Goal: Information Seeking & Learning: Learn about a topic

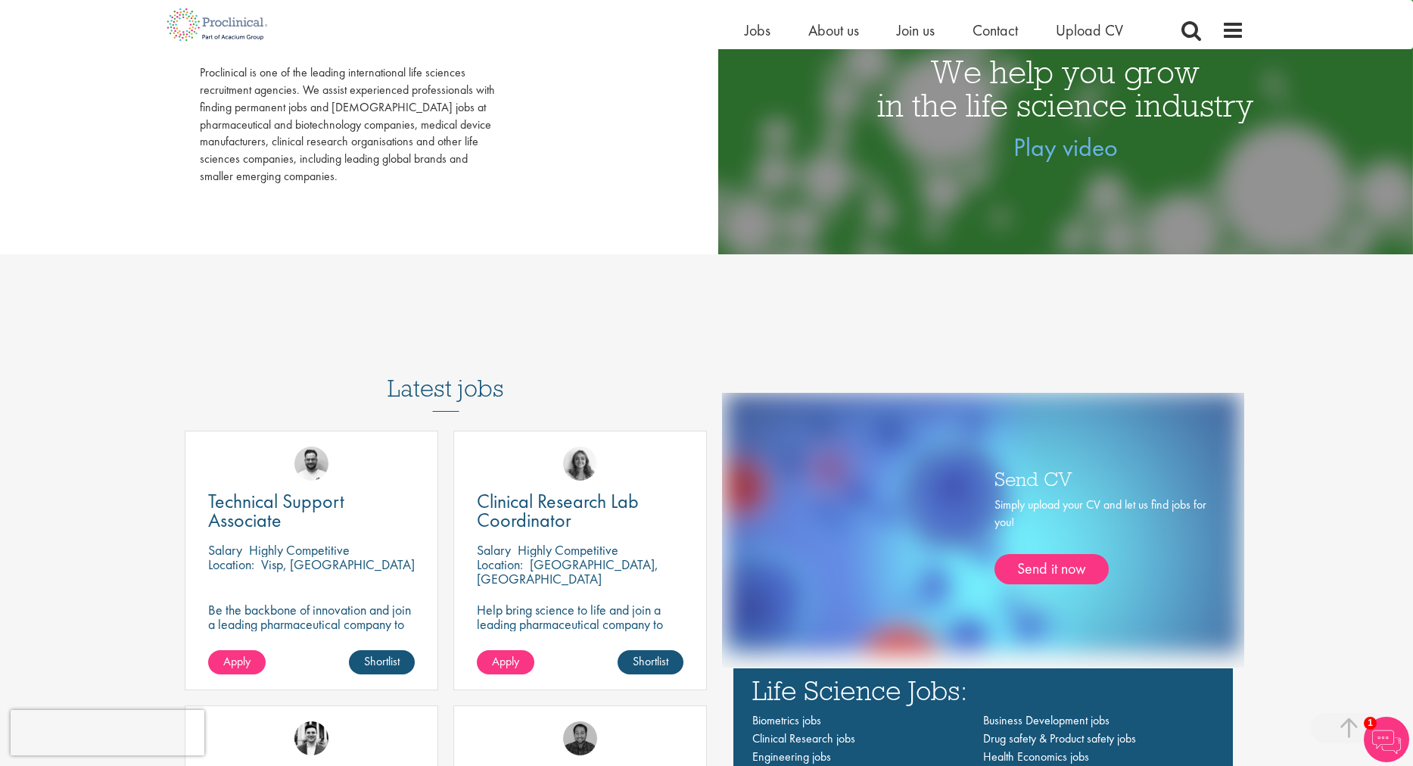
scroll to position [887, 0]
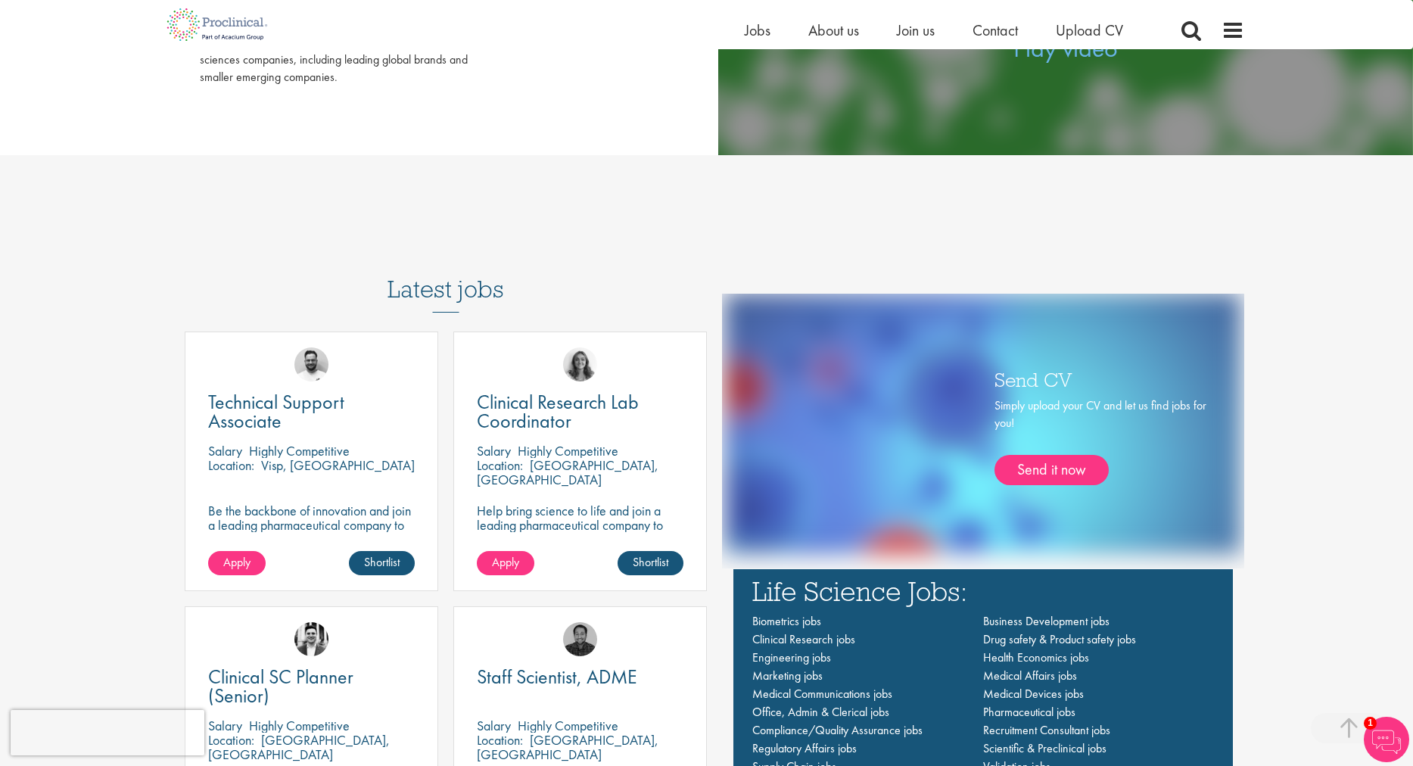
click at [1289, 459] on div "Life-changing job opportunities for life science professionals Jobs Search See …" at bounding box center [706, 594] width 1413 height 2864
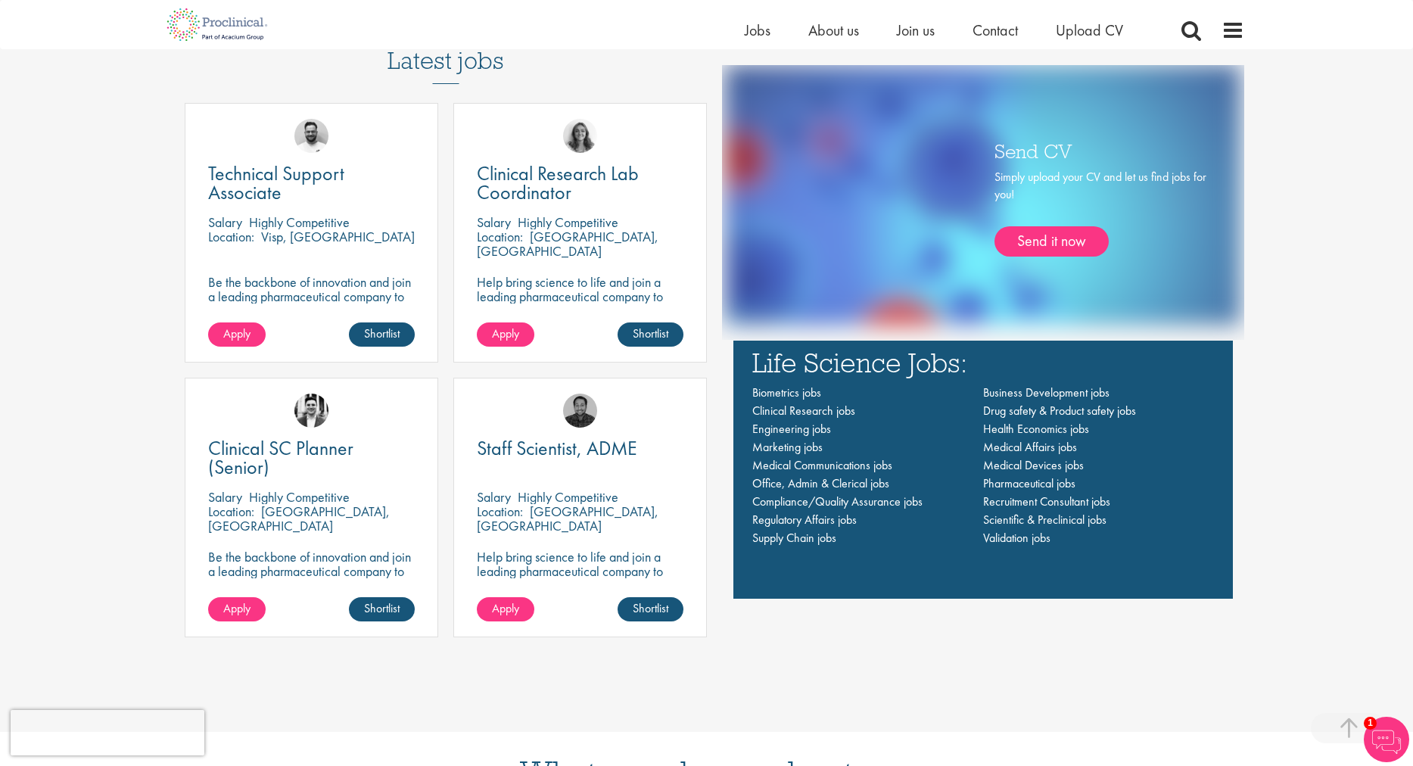
scroll to position [1109, 0]
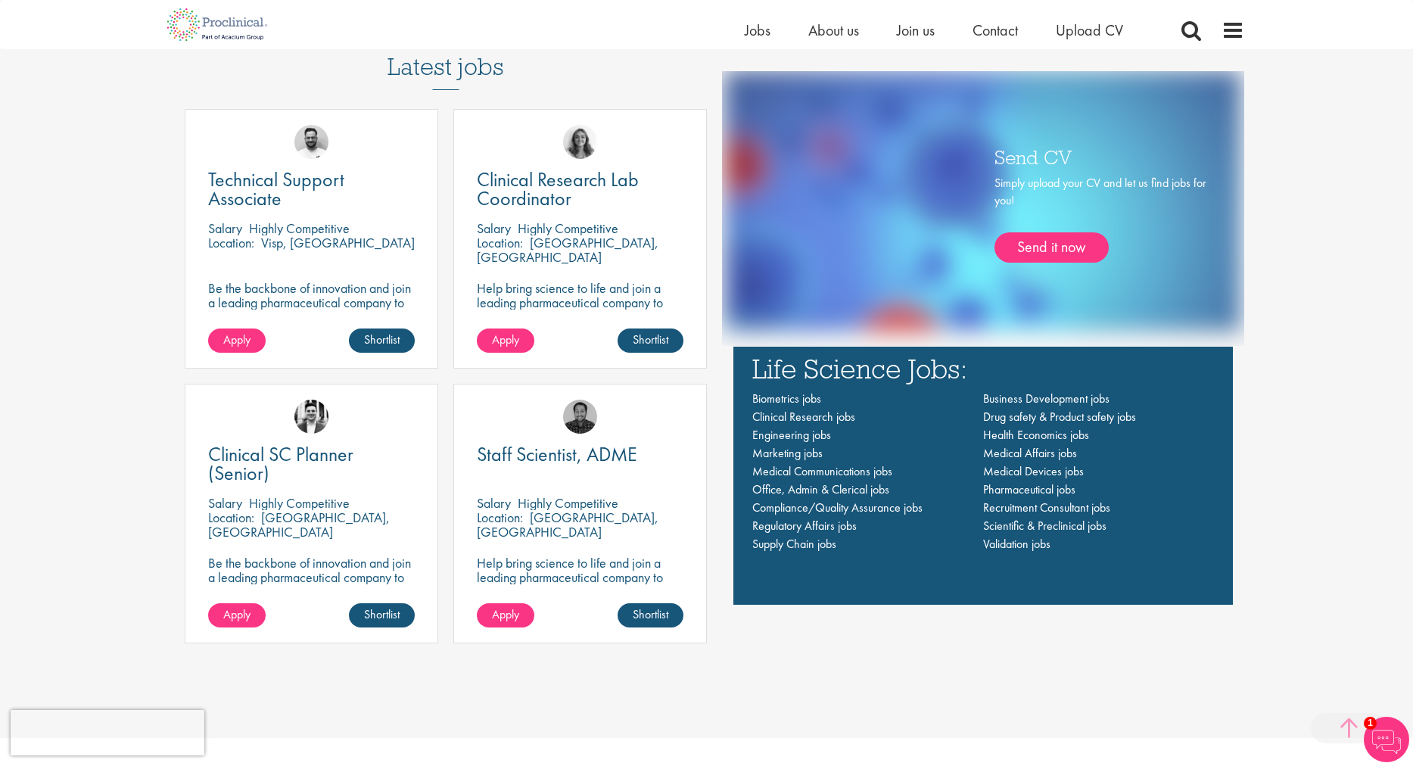
click at [1346, 720] on span at bounding box center [1349, 728] width 76 height 30
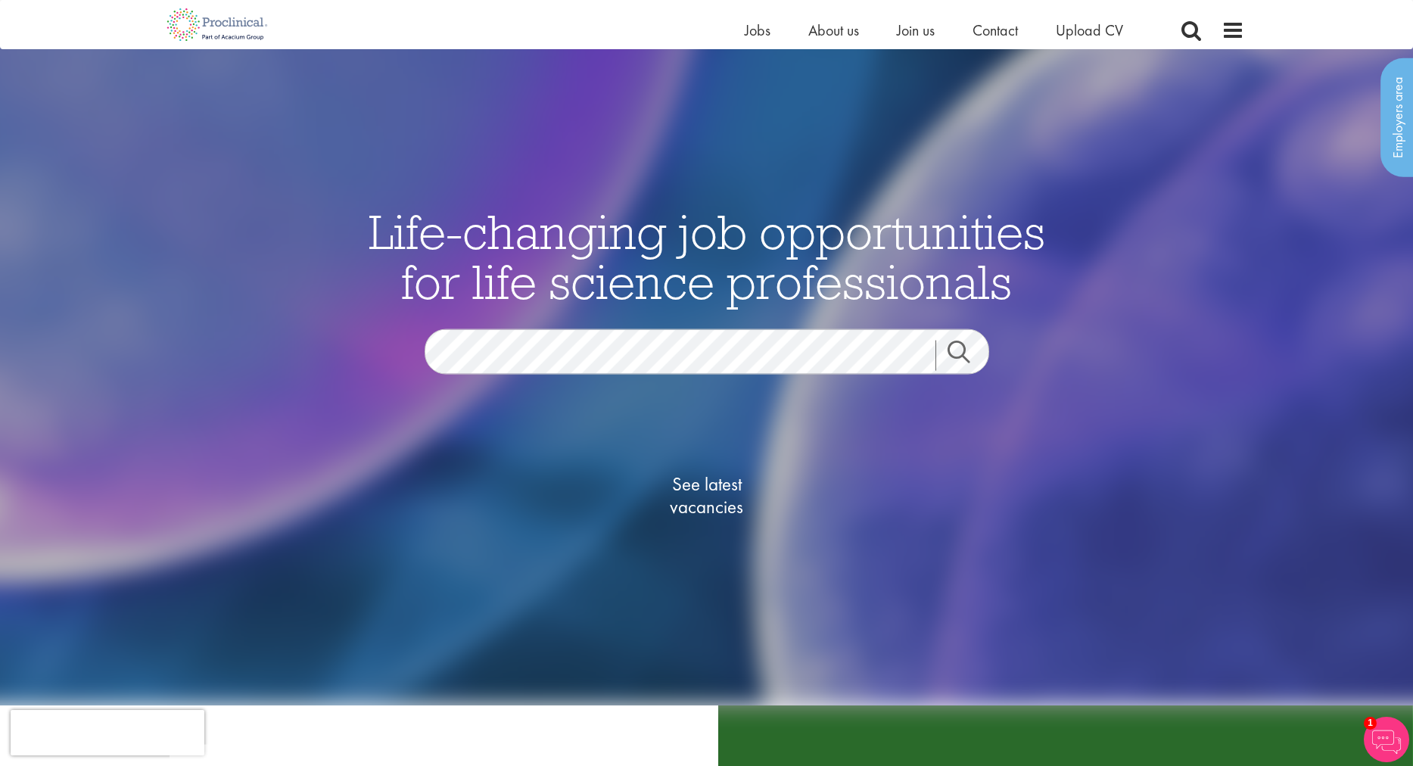
scroll to position [0, 0]
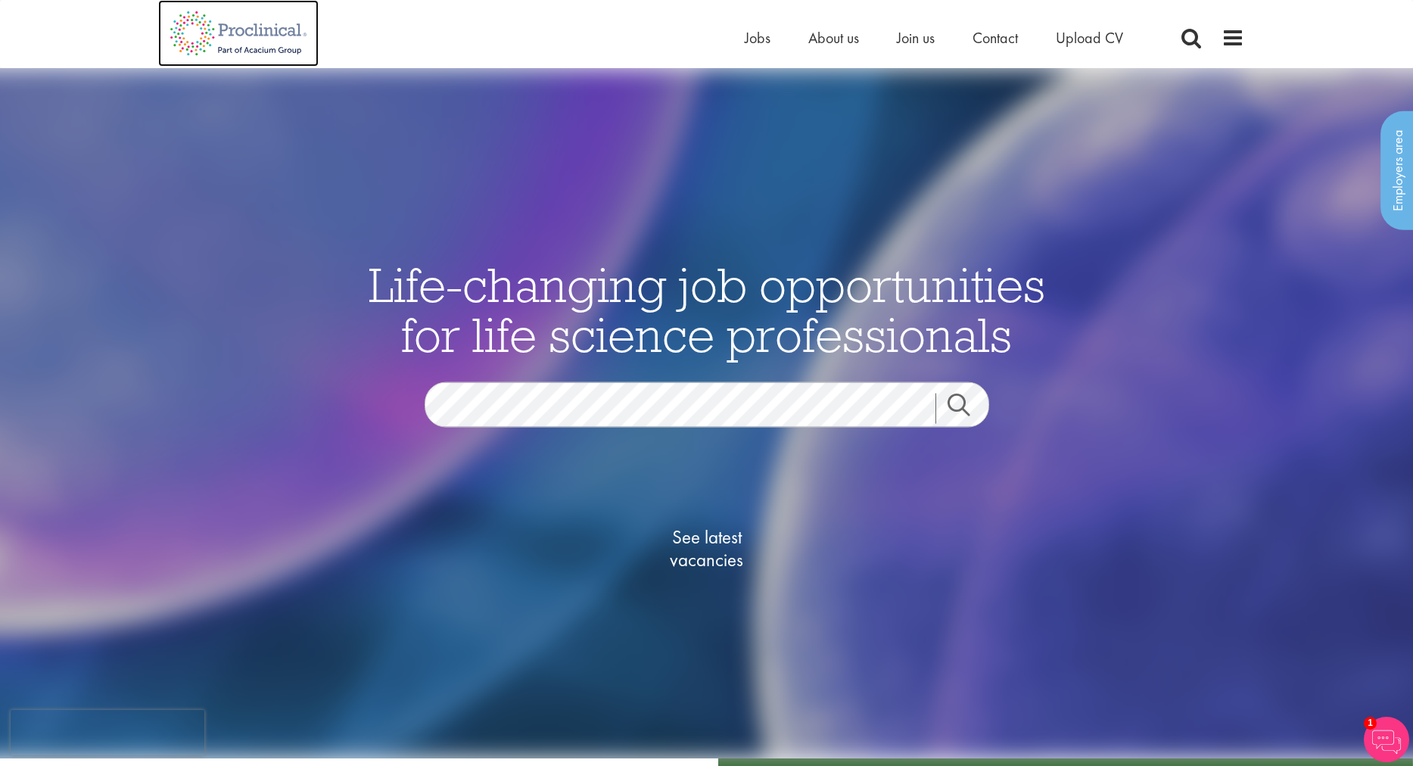
click at [221, 38] on img at bounding box center [238, 33] width 160 height 67
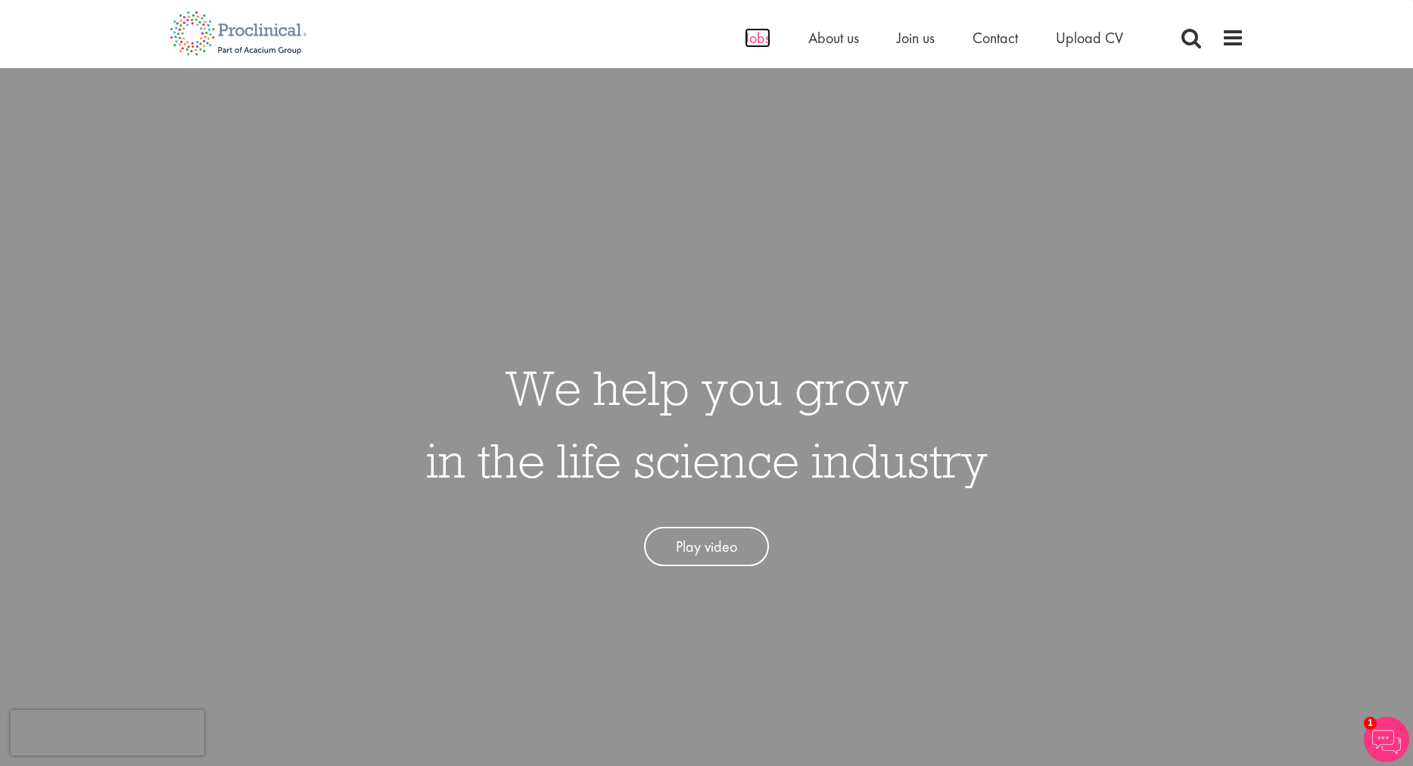
click at [748, 35] on span "Jobs" at bounding box center [758, 38] width 26 height 20
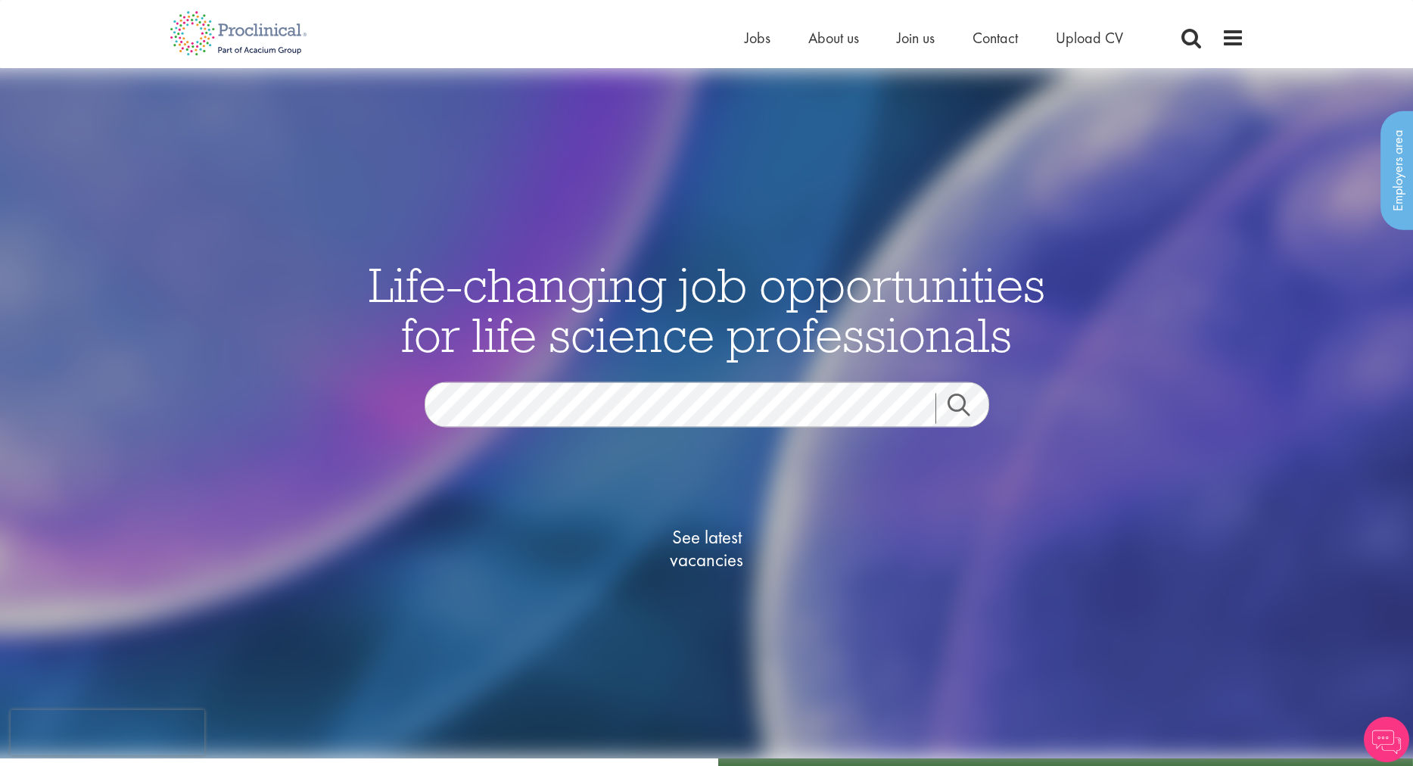
click at [963, 404] on link "Search" at bounding box center [967, 408] width 65 height 30
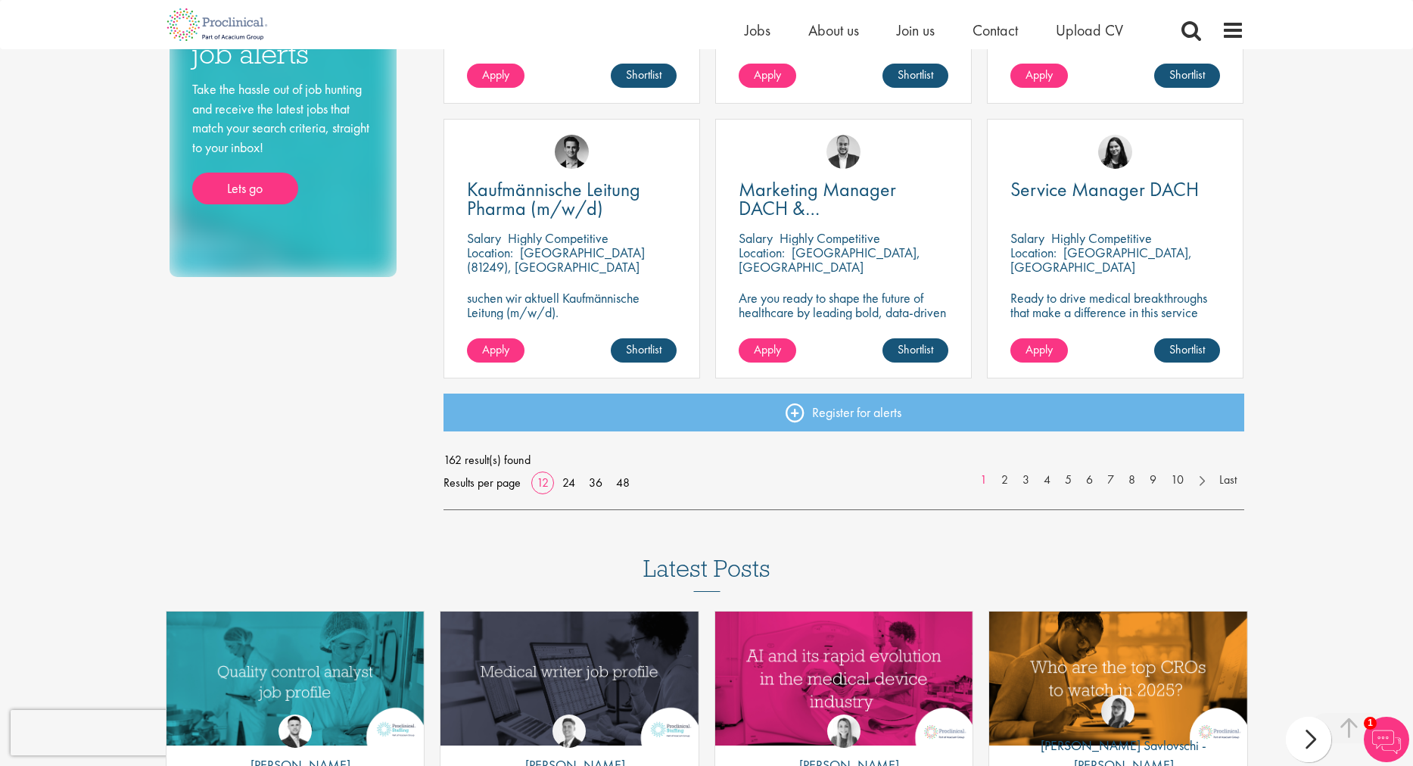
scroll to position [1047, 0]
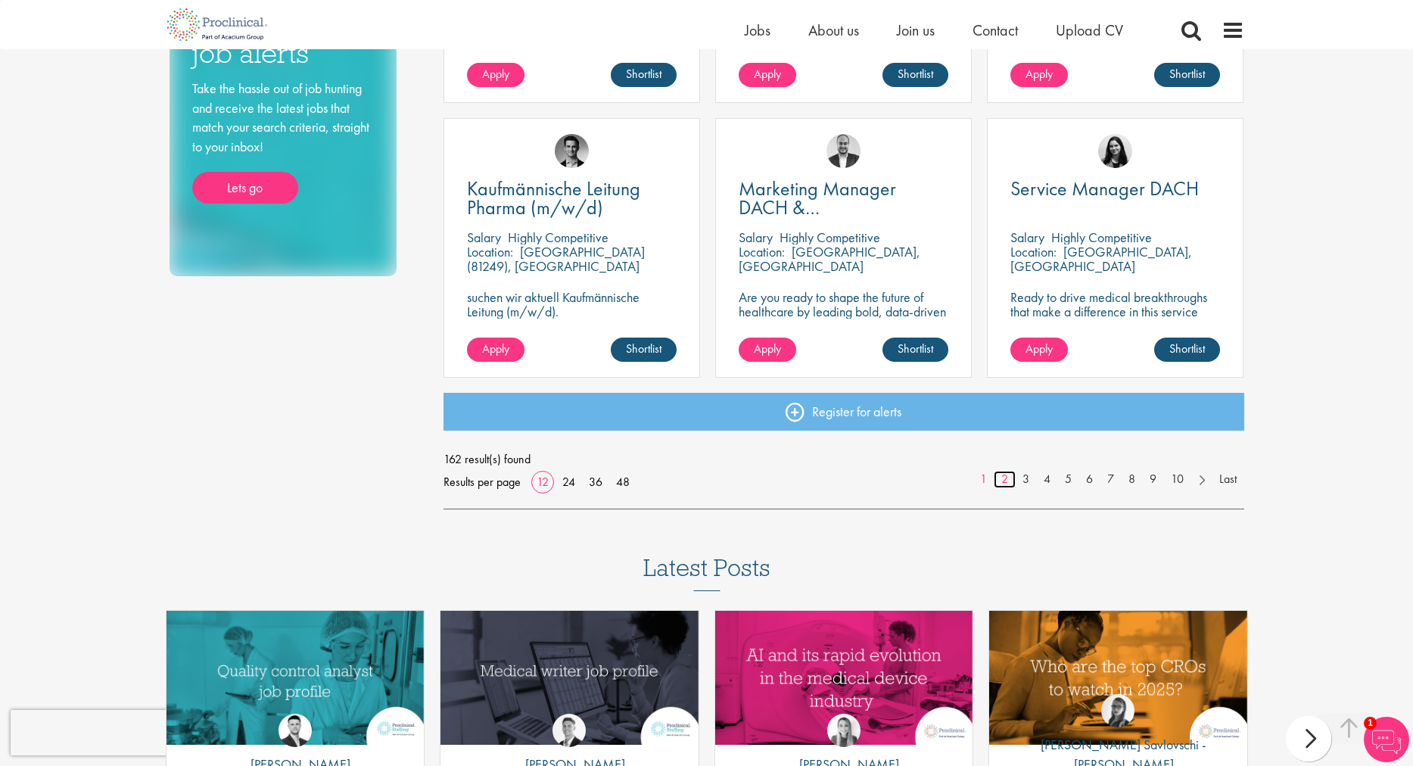
click at [1006, 481] on link "2" at bounding box center [1005, 479] width 22 height 17
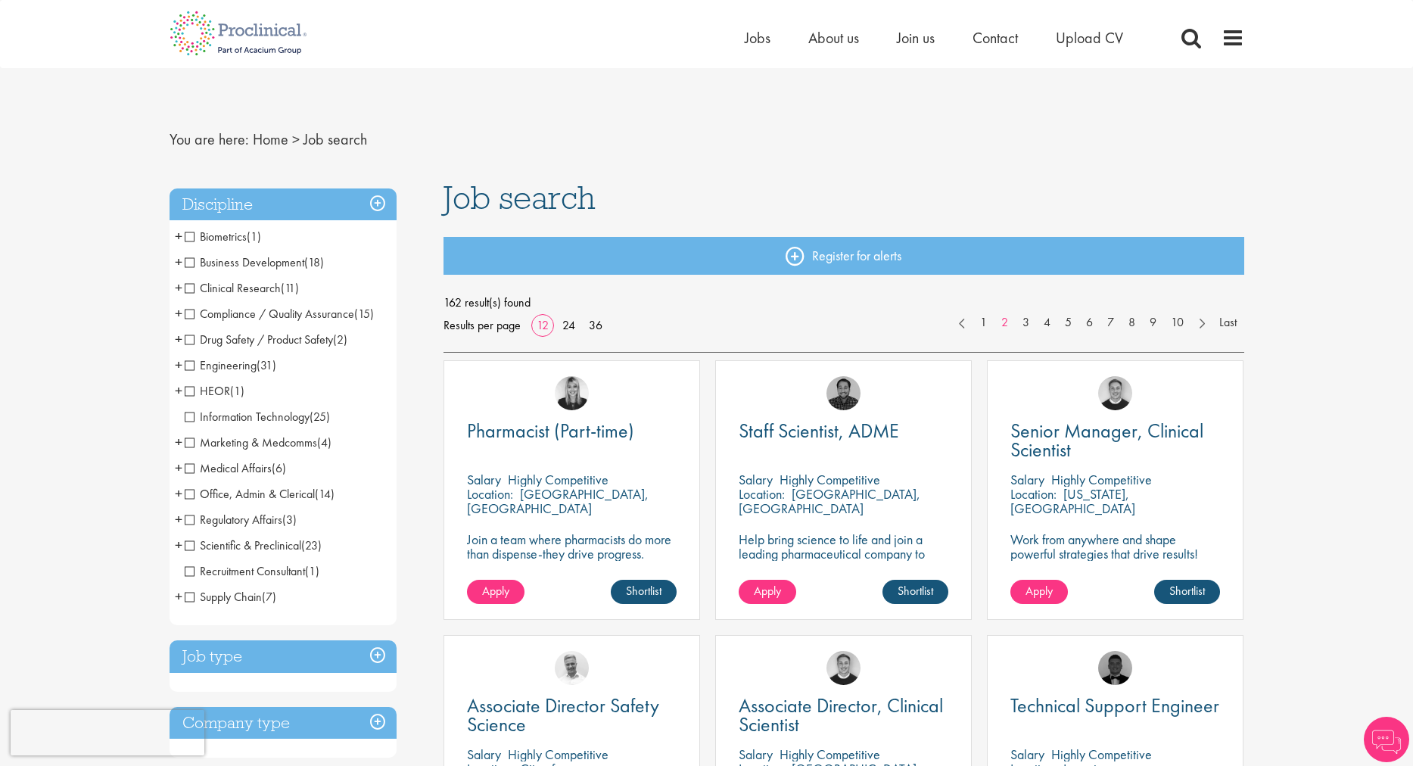
click at [171, 448] on li "Marketing & Medcomms (4) - + Marketing (1) Medical Communications (2) Brand & P…" at bounding box center [283, 443] width 227 height 26
click at [176, 443] on span "+" at bounding box center [179, 442] width 8 height 23
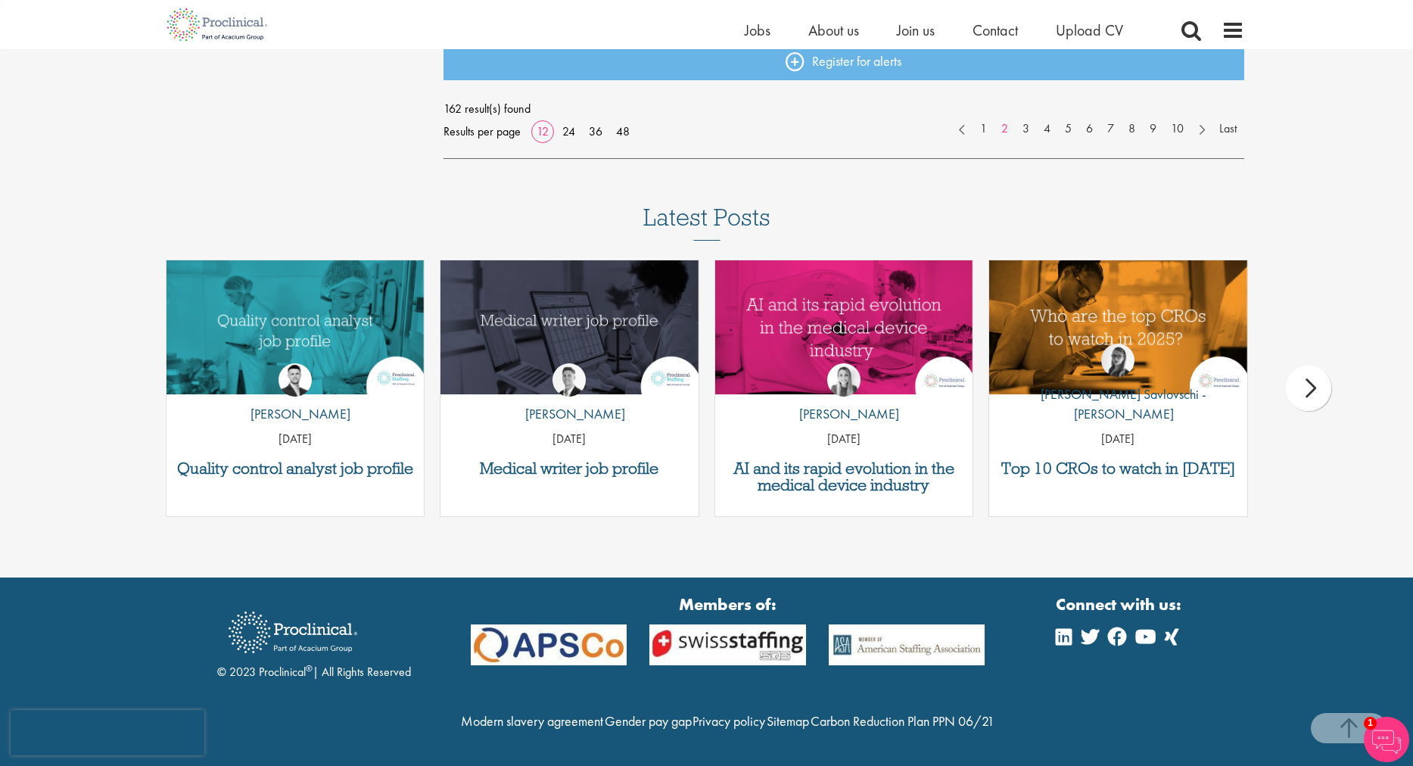
scroll to position [1430, 0]
click at [1320, 737] on span at bounding box center [1349, 728] width 76 height 30
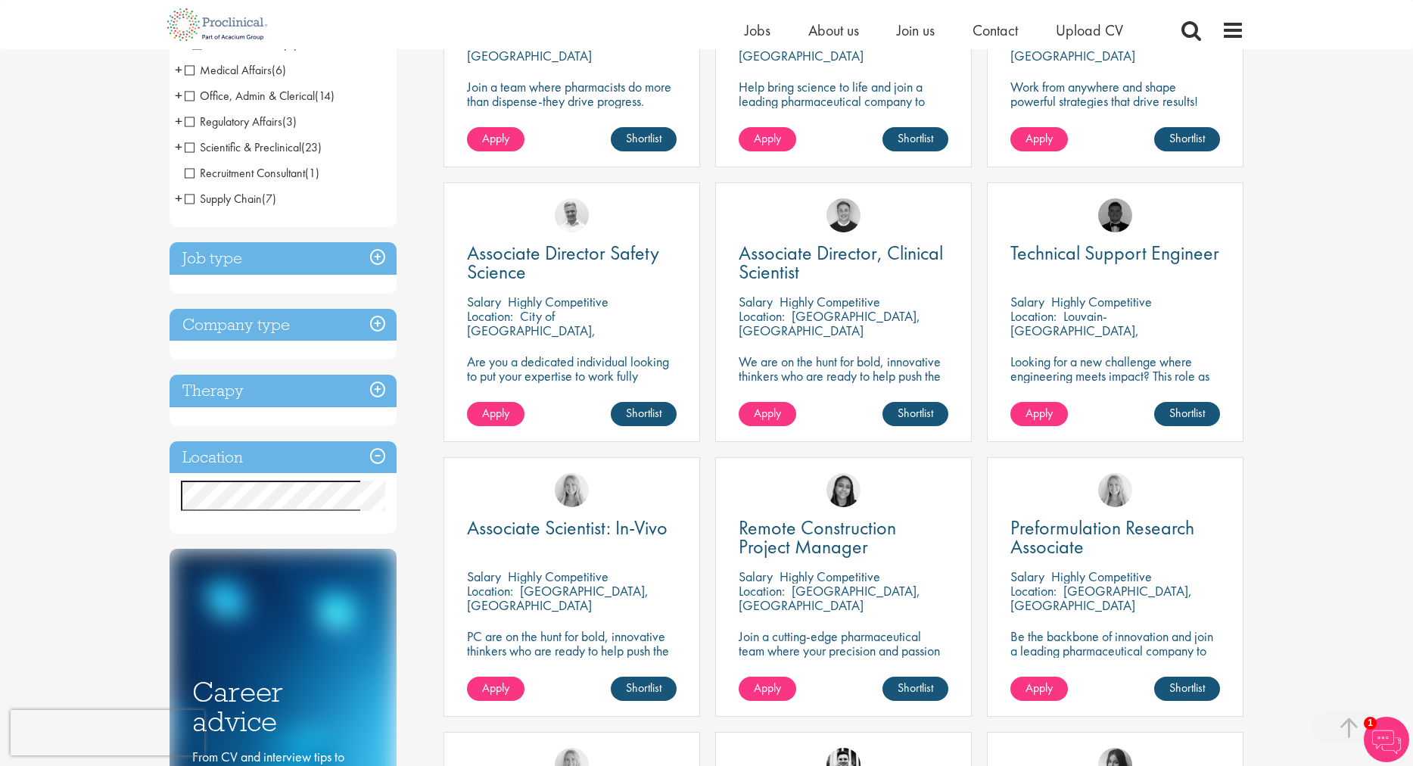
scroll to position [490, 0]
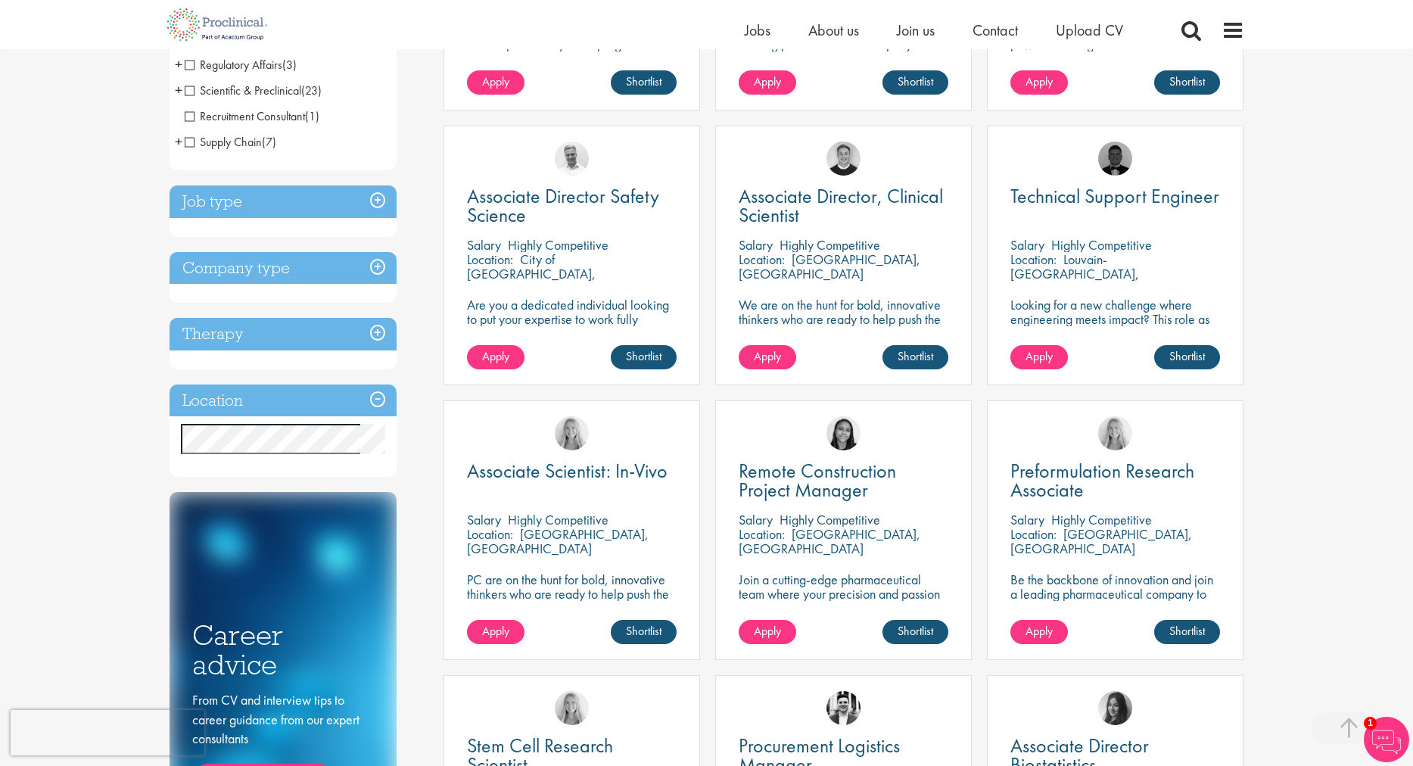
click at [378, 331] on h3 "Therapy" at bounding box center [283, 334] width 227 height 33
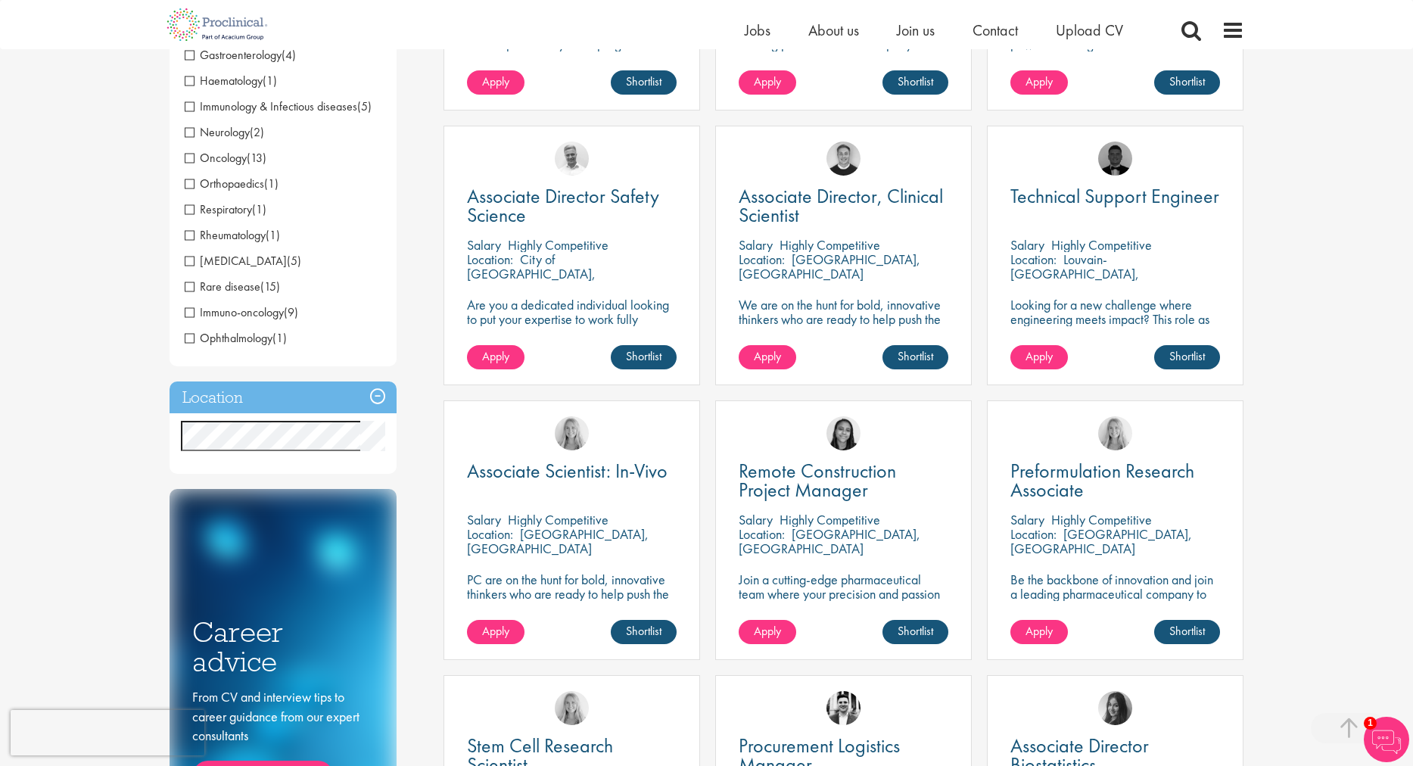
click at [1315, 446] on div "You are here: Home > Job search Discipline Biometrics (1) - + Statistics (1) Bu…" at bounding box center [706, 497] width 1413 height 1975
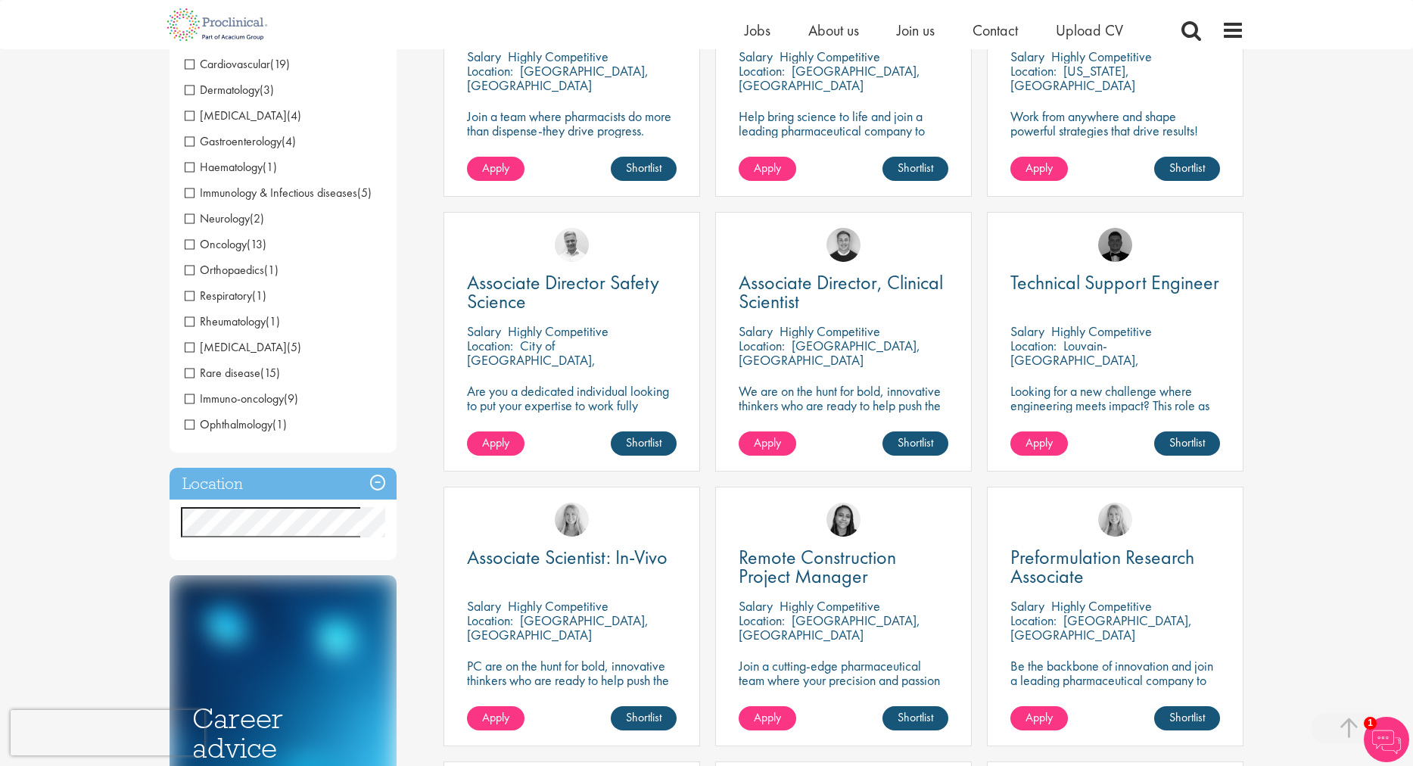
scroll to position [0, 0]
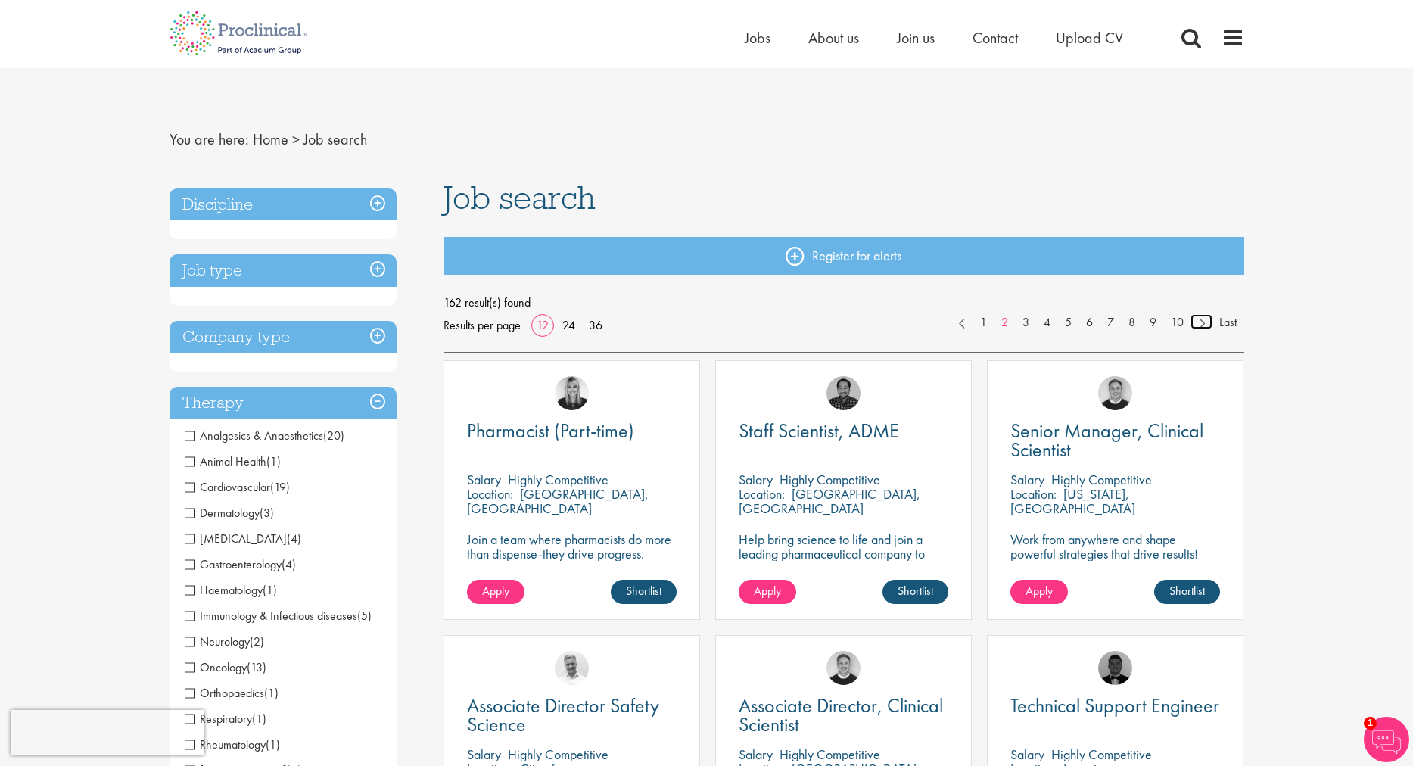
click at [1205, 328] on link at bounding box center [1201, 321] width 22 height 15
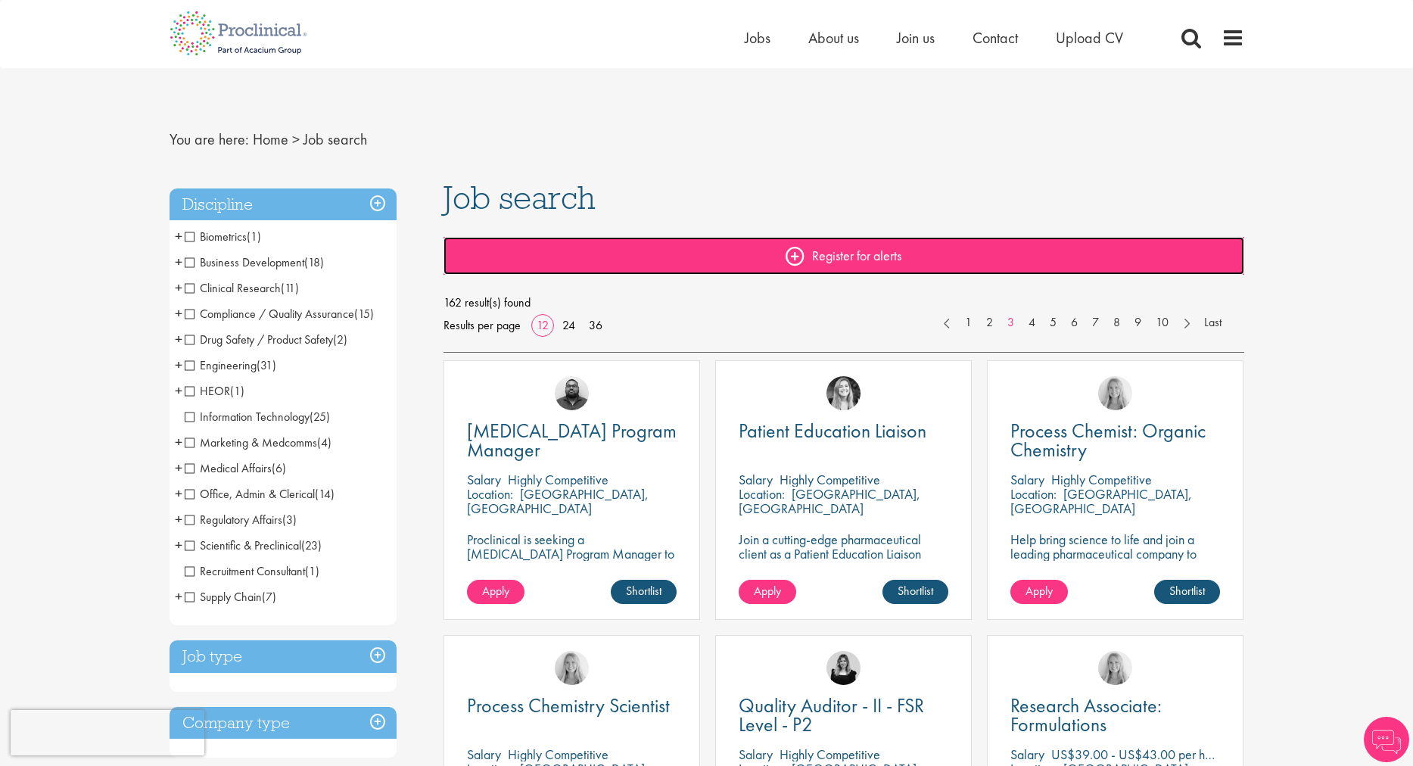
click at [802, 258] on link "Register for alerts" at bounding box center [843, 256] width 801 height 38
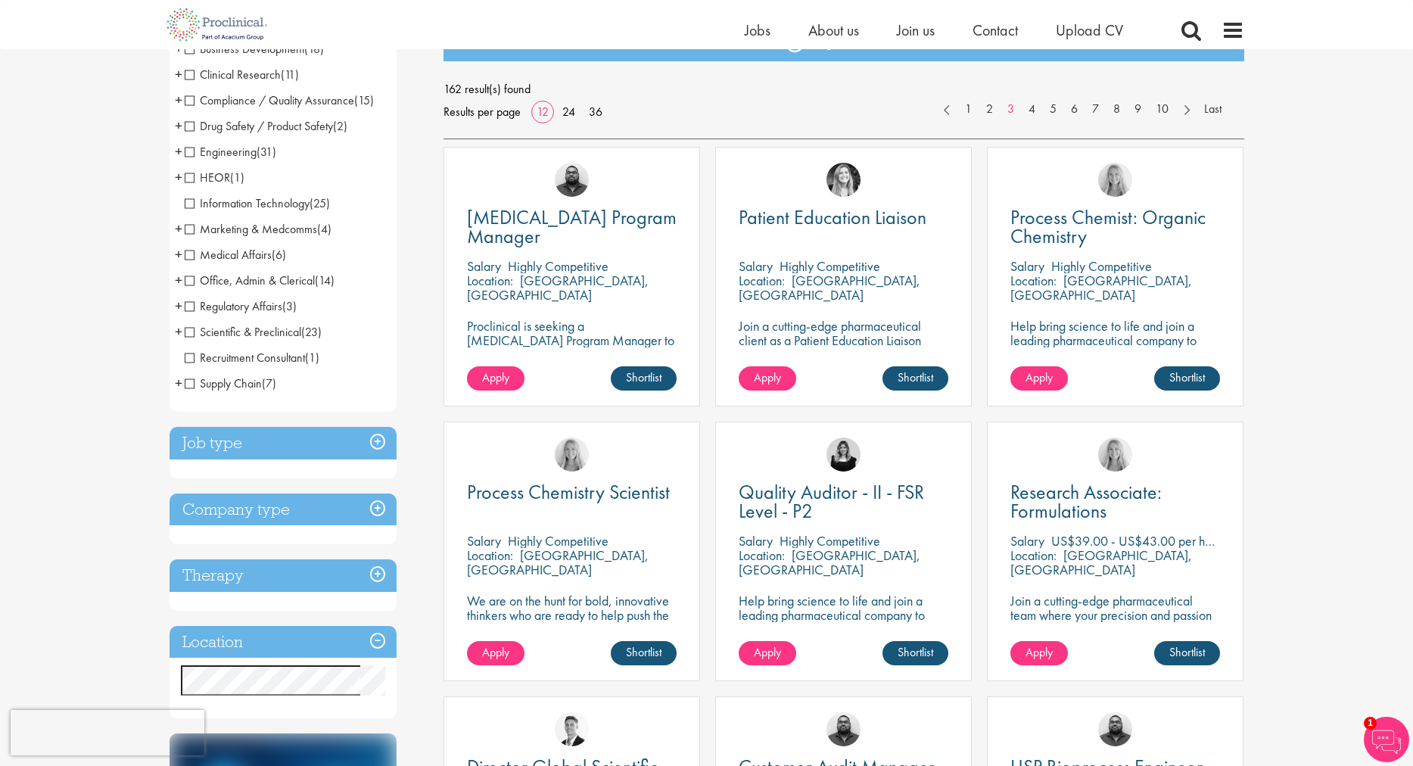
scroll to position [199, 0]
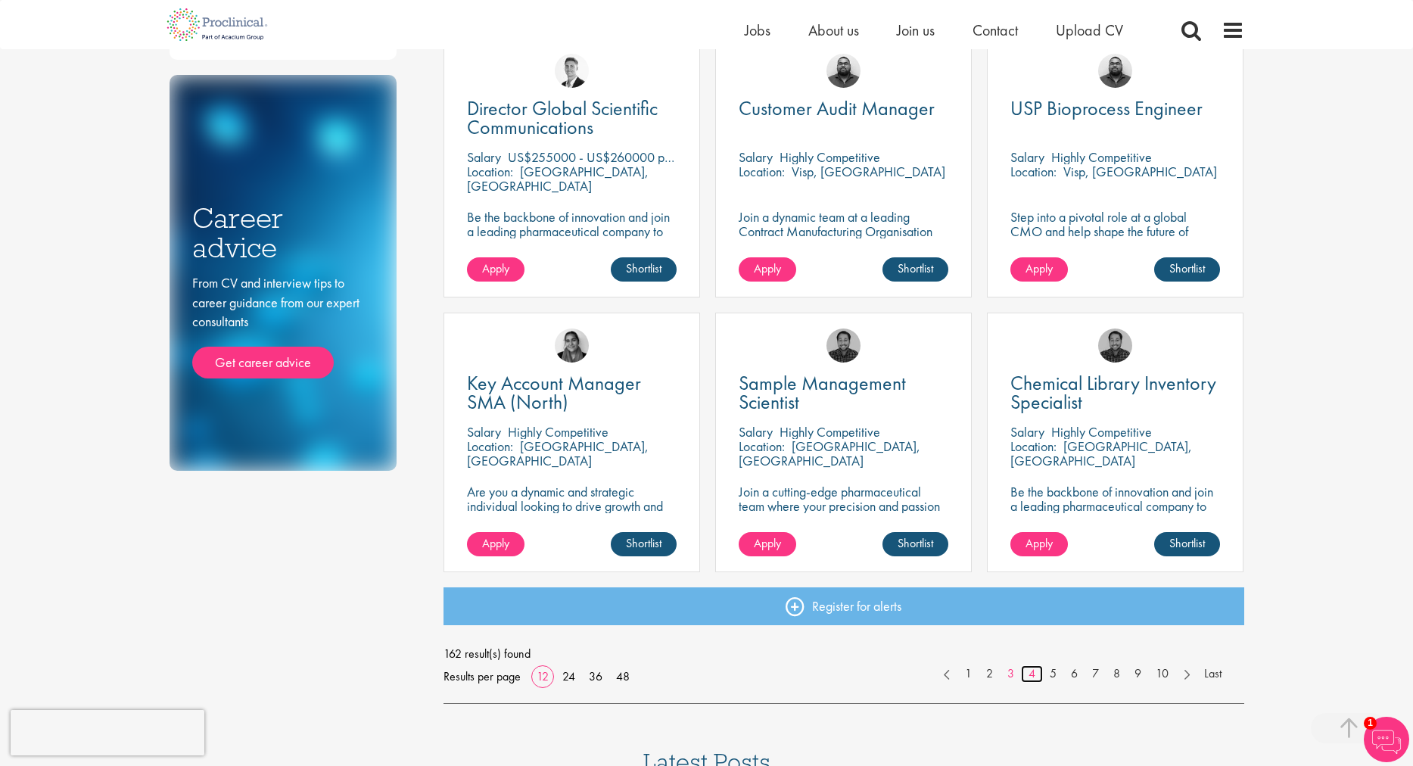
click at [1030, 674] on link "4" at bounding box center [1032, 673] width 22 height 17
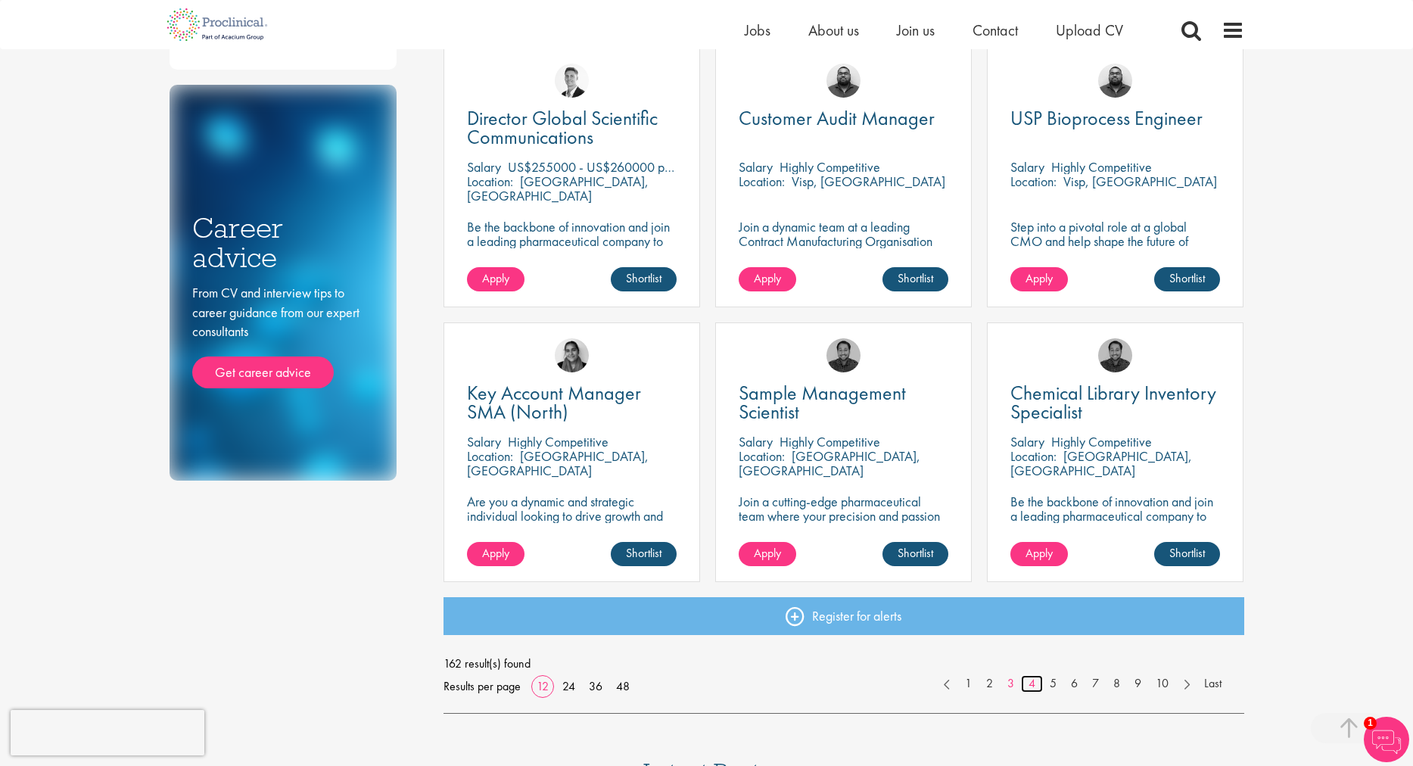
scroll to position [835, 0]
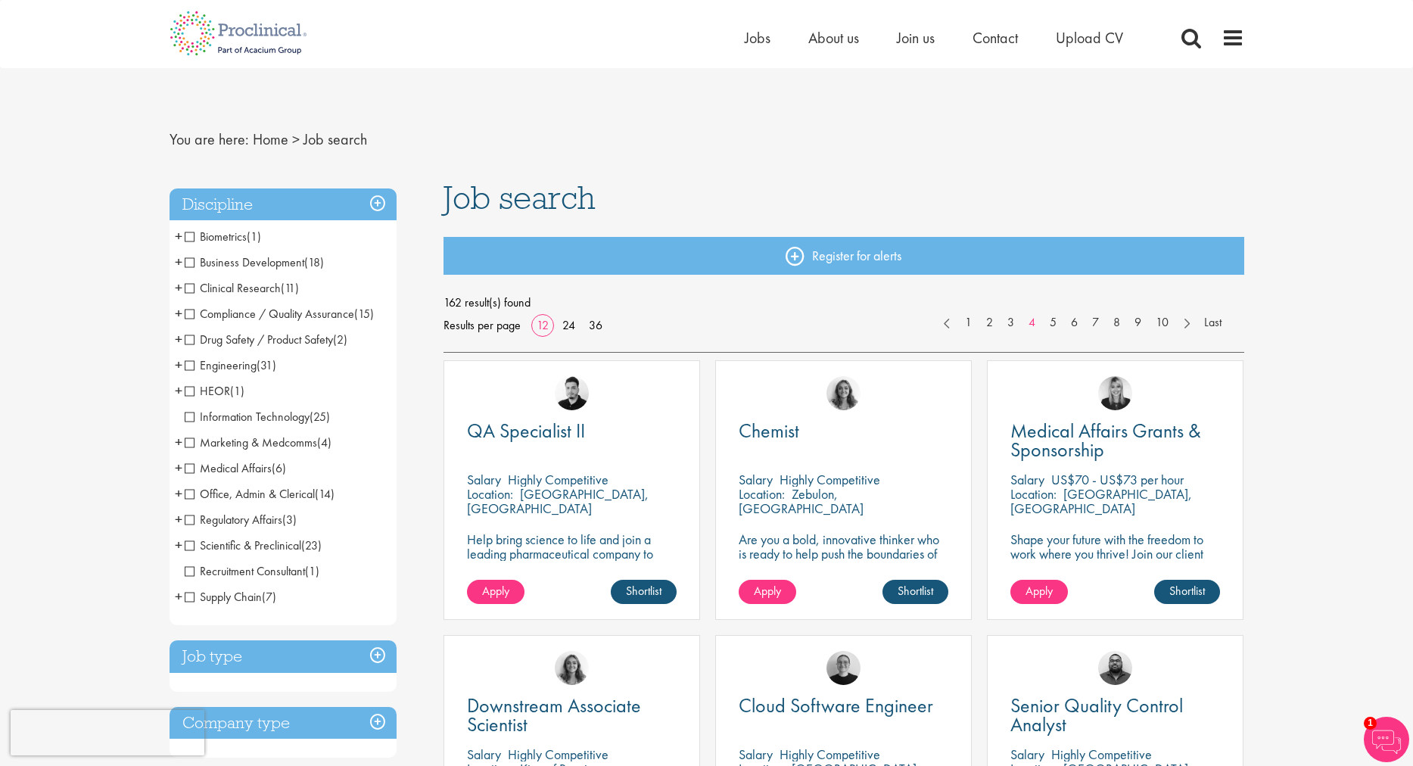
click at [418, 405] on div "Discipline Biometrics (1) - + Statistics (1) Business Development (18) - + Lice…" at bounding box center [295, 762] width 275 height 1162
click at [1219, 39] on div "Home Jobs About us Join us Contact Upload CV" at bounding box center [994, 41] width 499 height 30
click at [1233, 33] on span at bounding box center [1232, 37] width 23 height 23
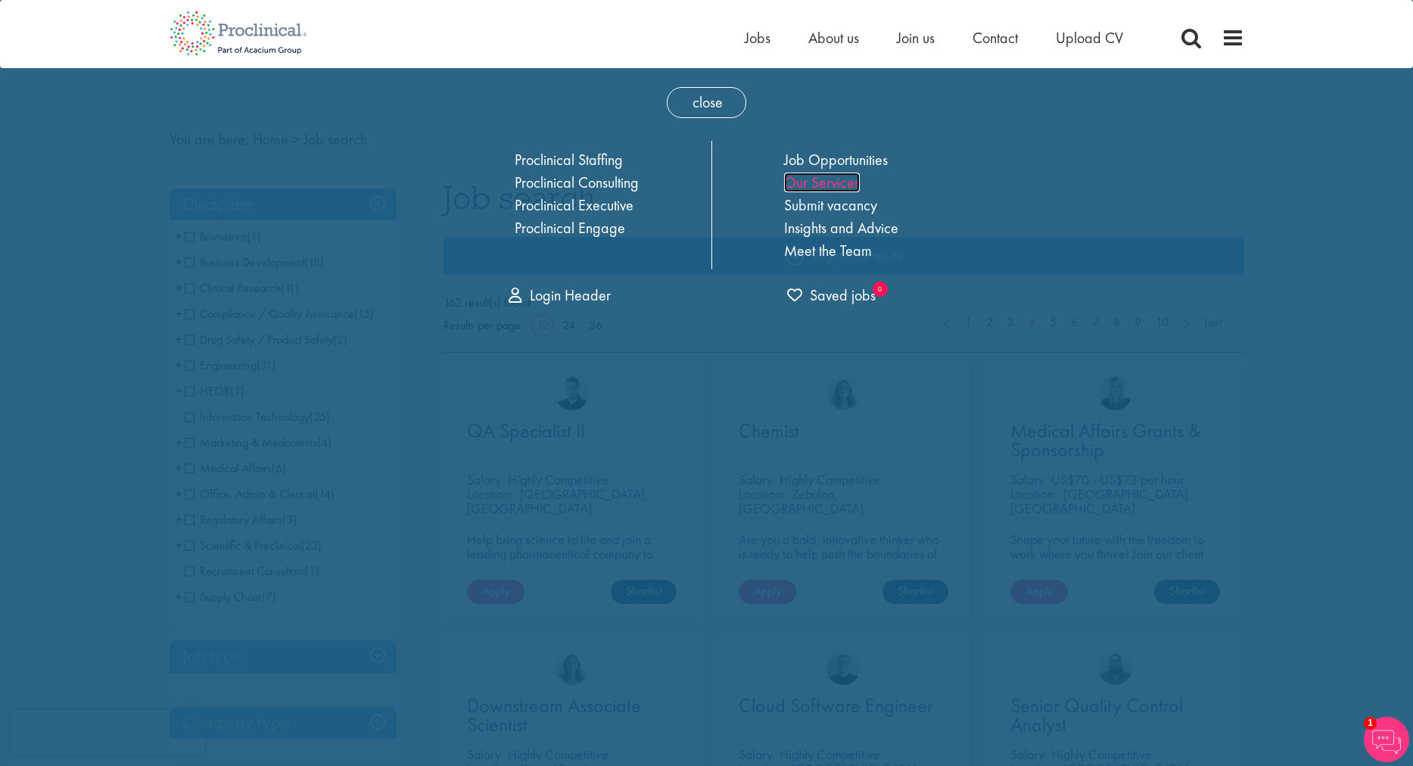
click at [821, 188] on link "Our Services" at bounding box center [822, 183] width 76 height 20
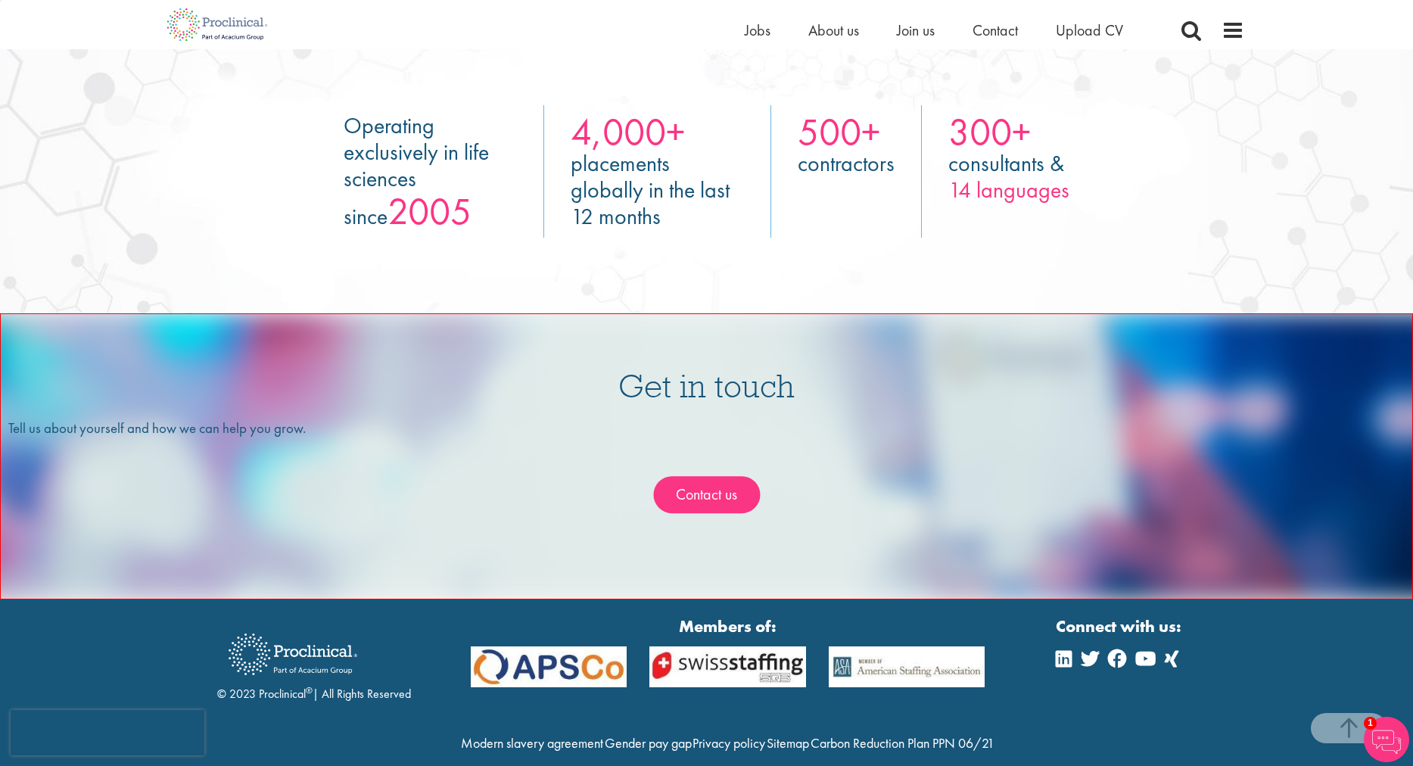
scroll to position [2807, 0]
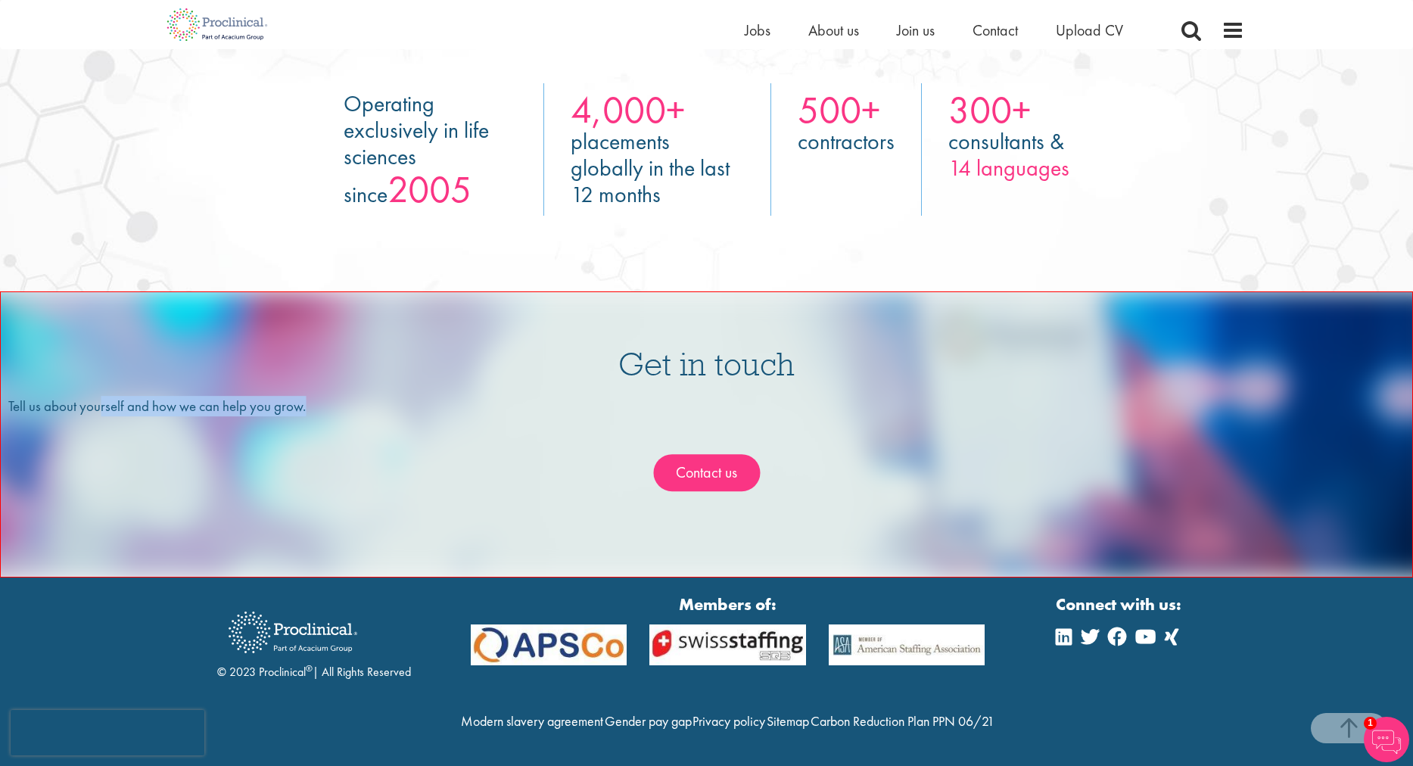
drag, startPoint x: 117, startPoint y: 374, endPoint x: 524, endPoint y: 384, distance: 407.2
click at [524, 396] on div "Tell us about yourself and how we can help you grow. Contact us" at bounding box center [706, 462] width 1396 height 133
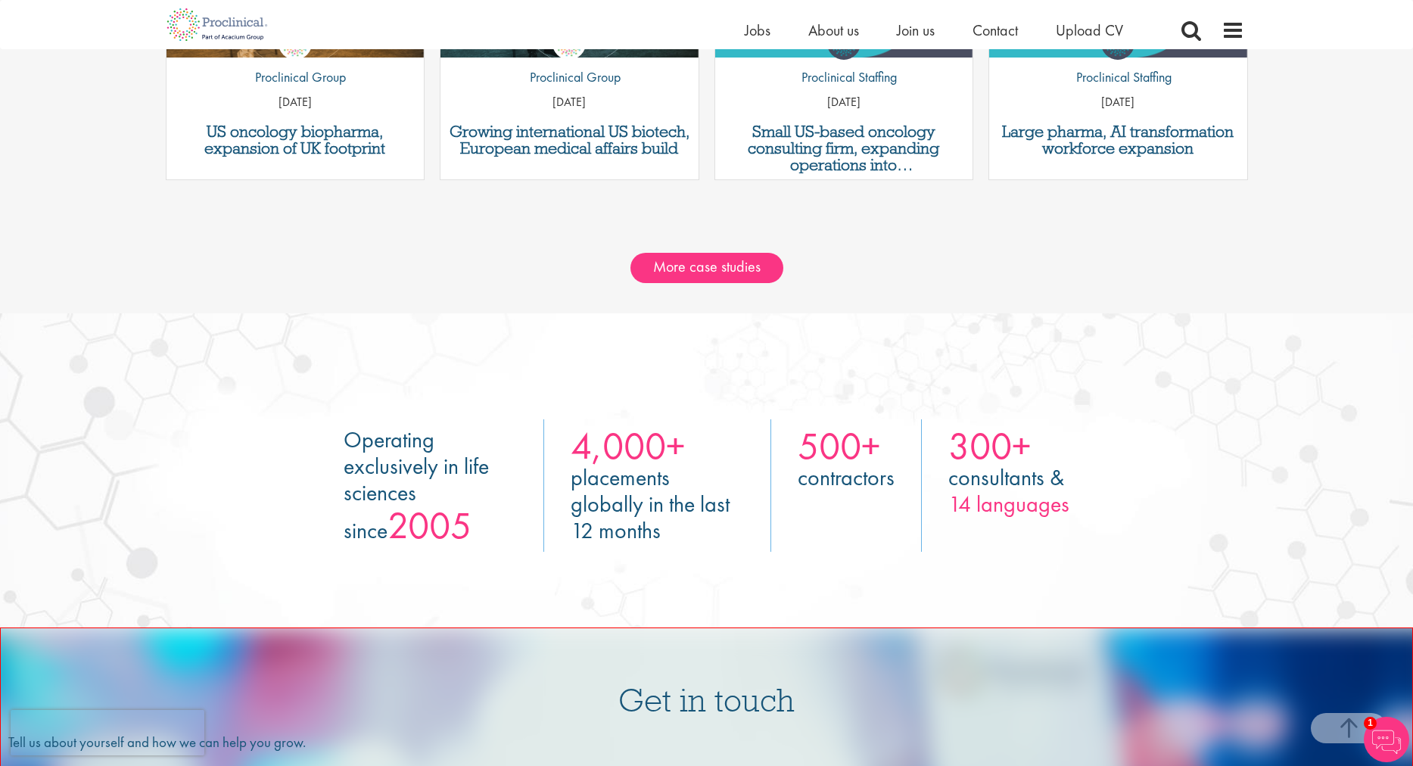
scroll to position [2437, 0]
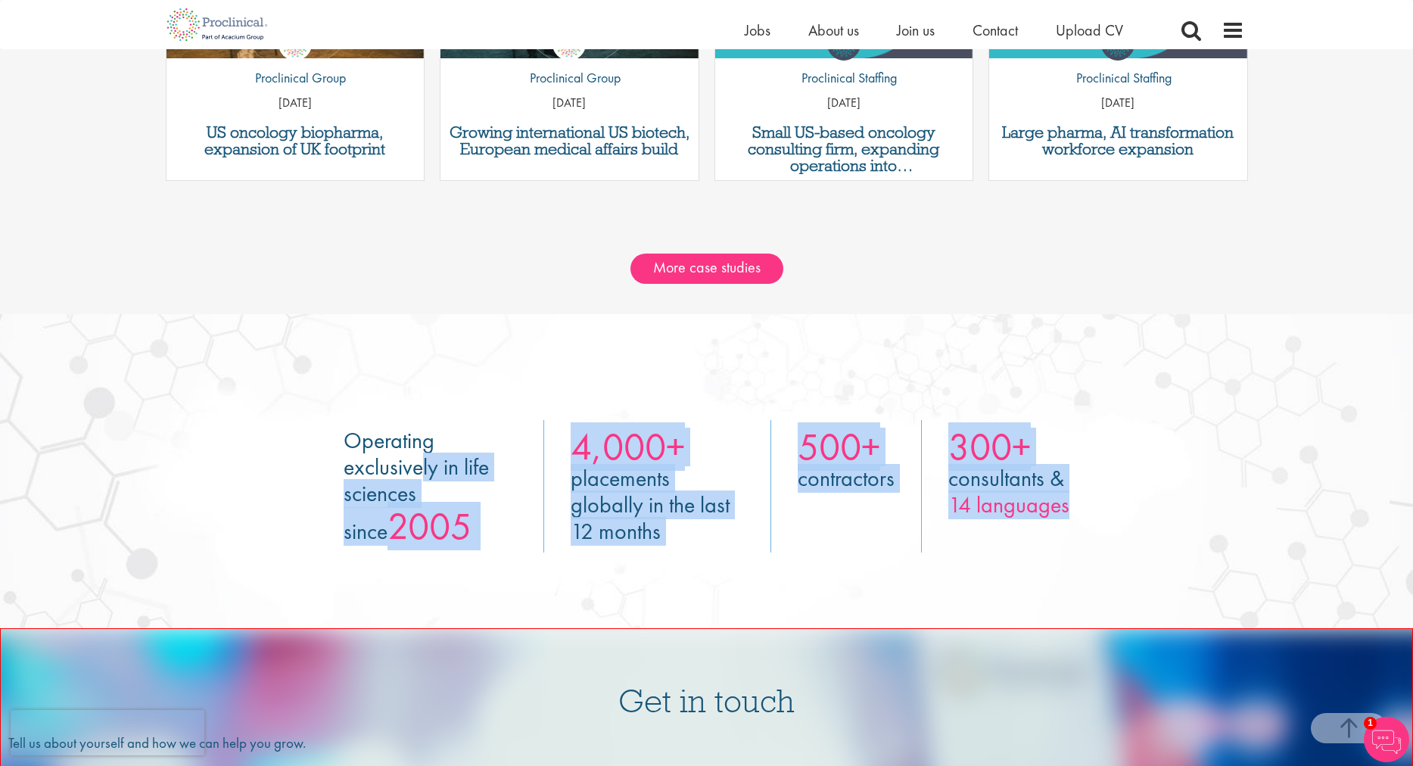
drag, startPoint x: 1115, startPoint y: 509, endPoint x: 378, endPoint y: 433, distance: 741.8
click at [379, 434] on ul "Operating exclusively in life sciences since 2005 4,000+ placements globally in…" at bounding box center [706, 471] width 1413 height 314
drag, startPoint x: 349, startPoint y: 432, endPoint x: 1136, endPoint y: 561, distance: 797.5
click at [1136, 561] on ul "Operating exclusively in life sciences since 2005 4,000+ placements globally in…" at bounding box center [706, 471] width 1413 height 314
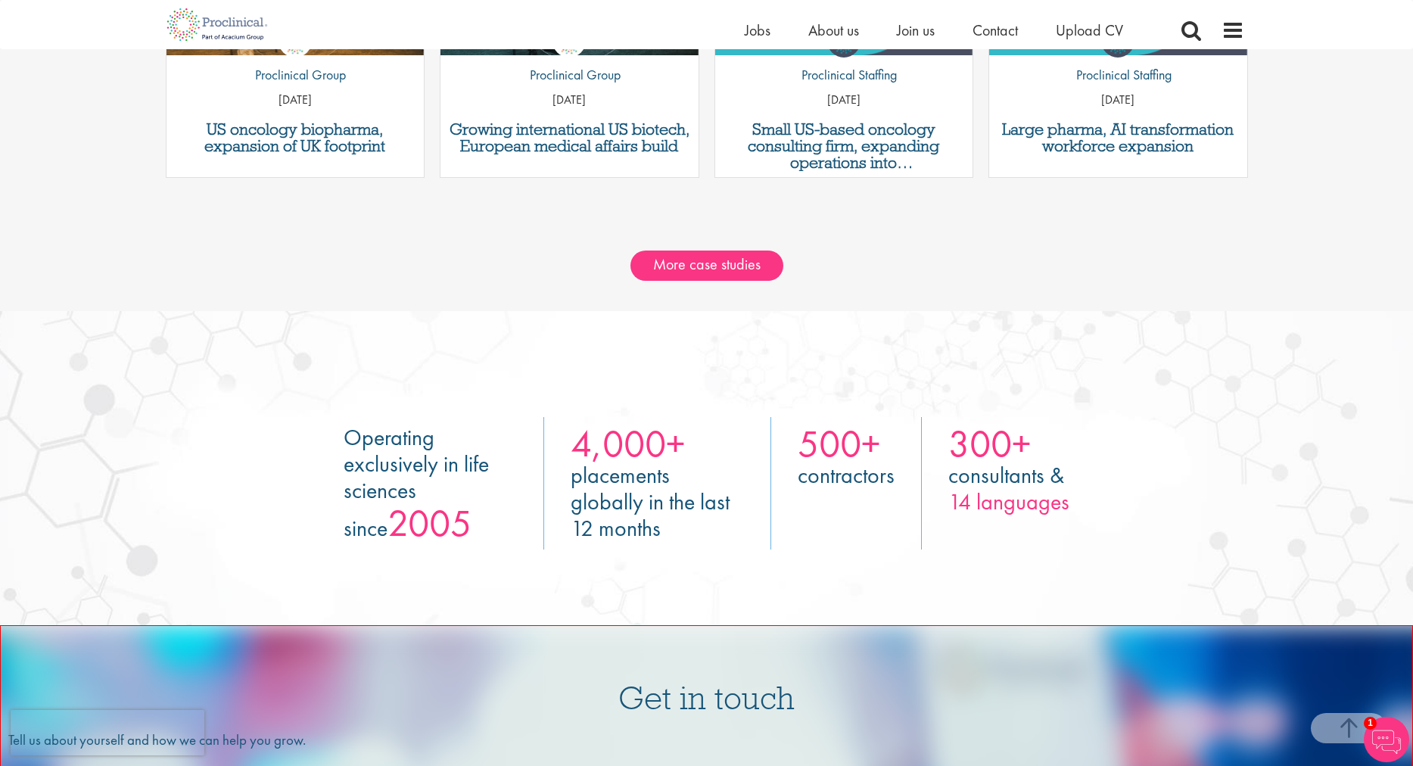
scroll to position [2444, 0]
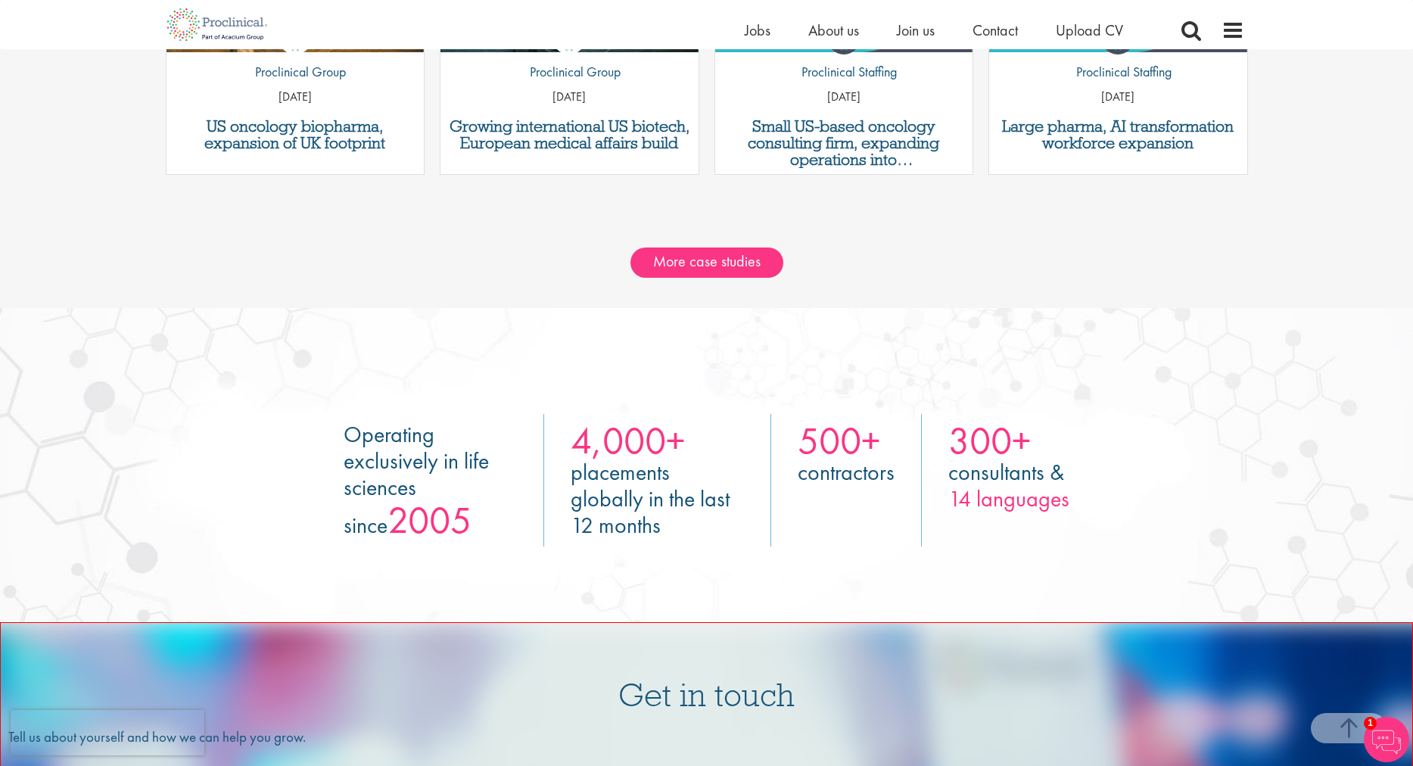
click at [1108, 454] on ul "Operating exclusively in life sciences since 2005 4,000+ placements globally in…" at bounding box center [706, 465] width 1413 height 314
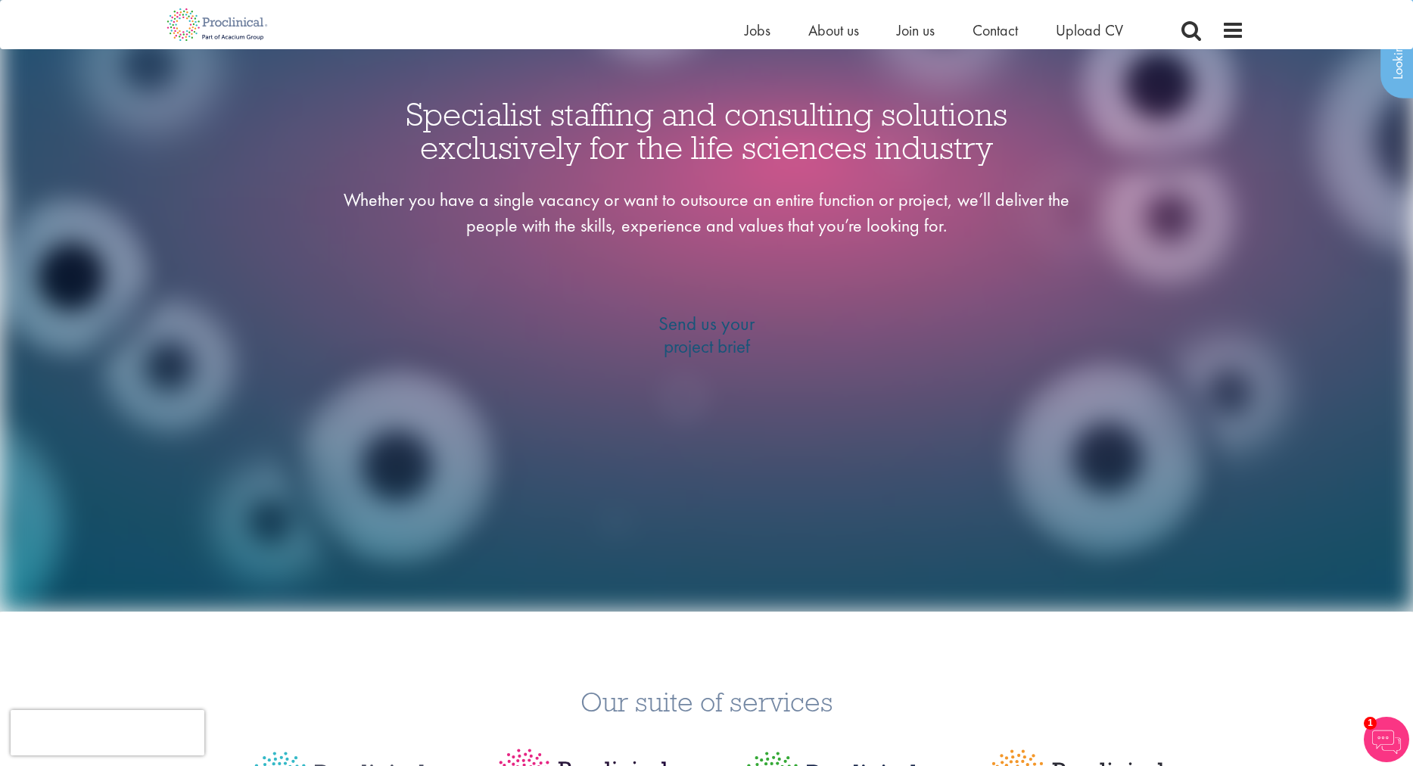
scroll to position [0, 0]
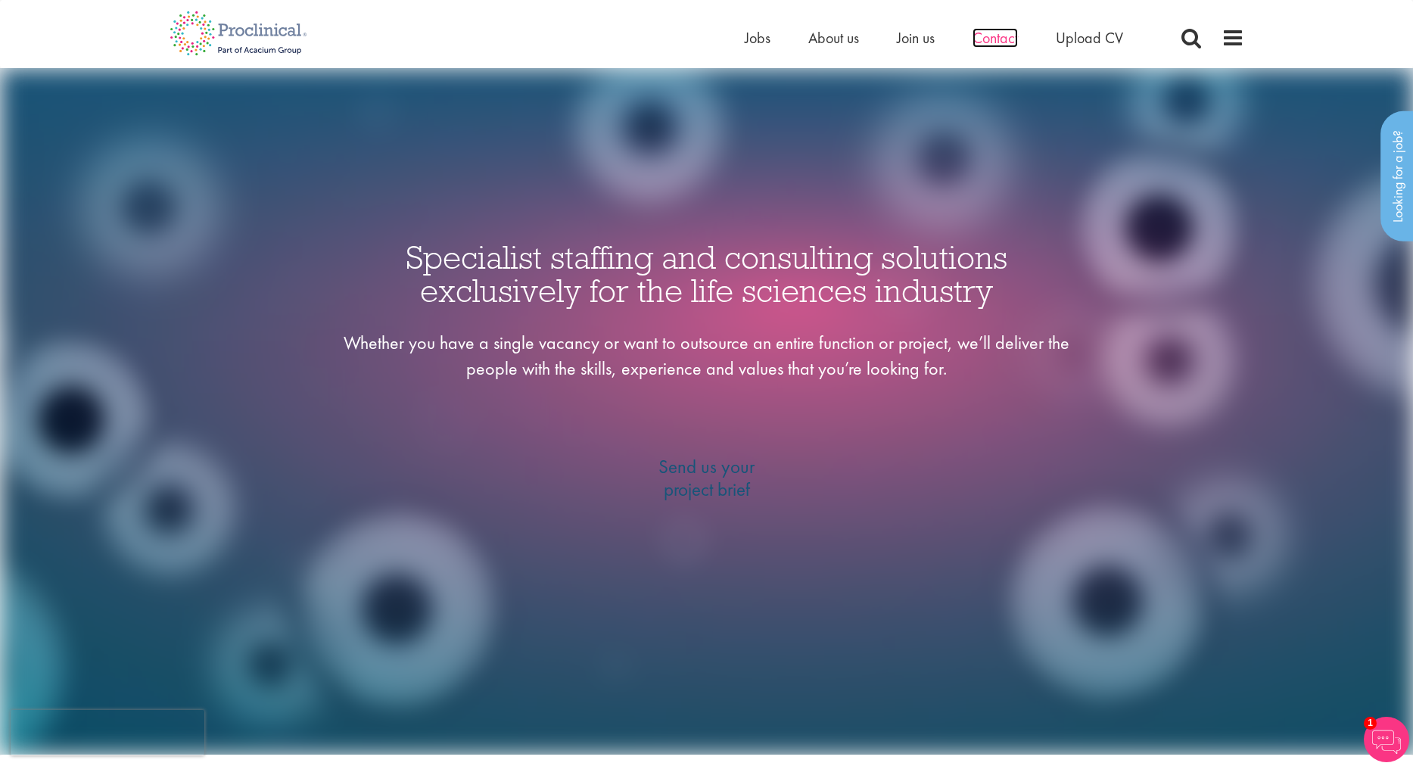
click at [978, 36] on span "Contact" at bounding box center [994, 38] width 45 height 20
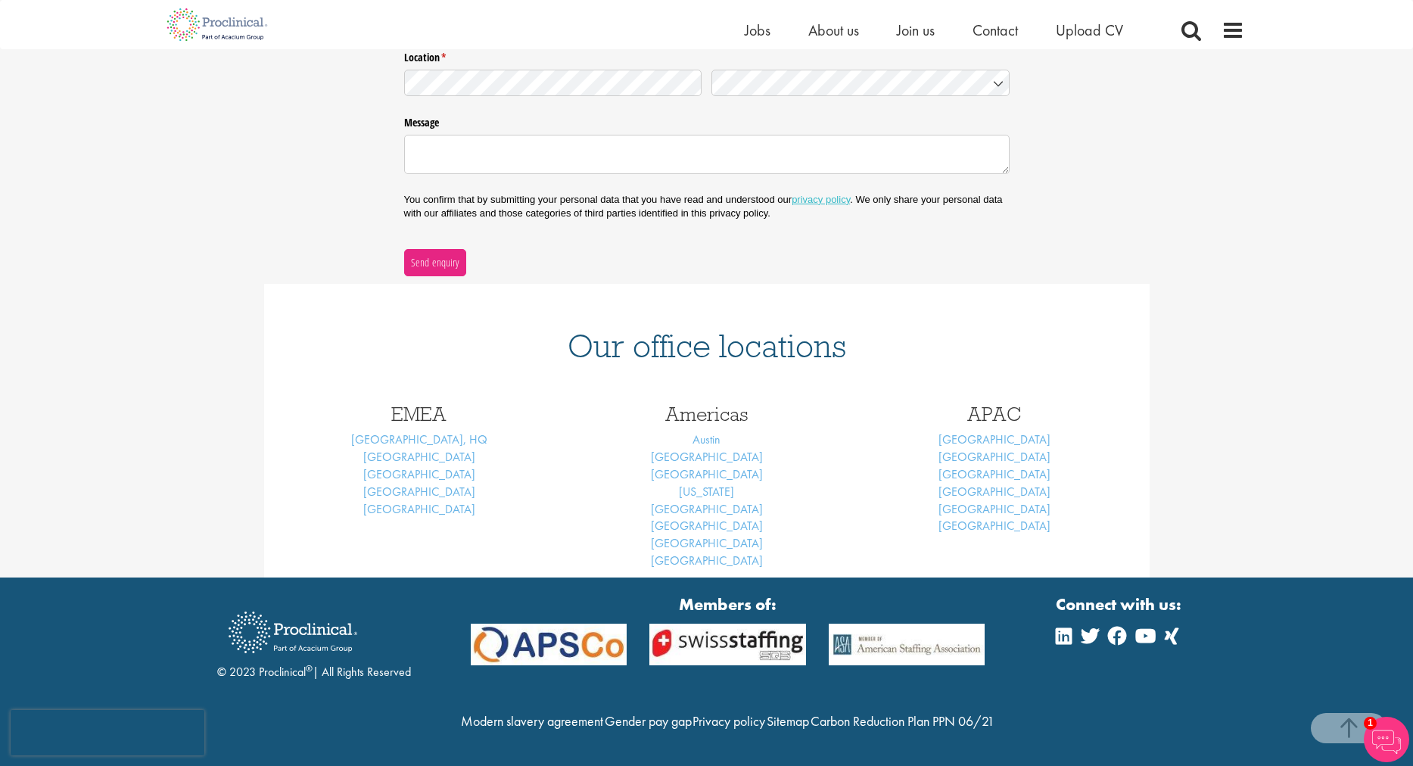
scroll to position [425, 0]
click at [410, 449] on link "Basel" at bounding box center [419, 457] width 112 height 16
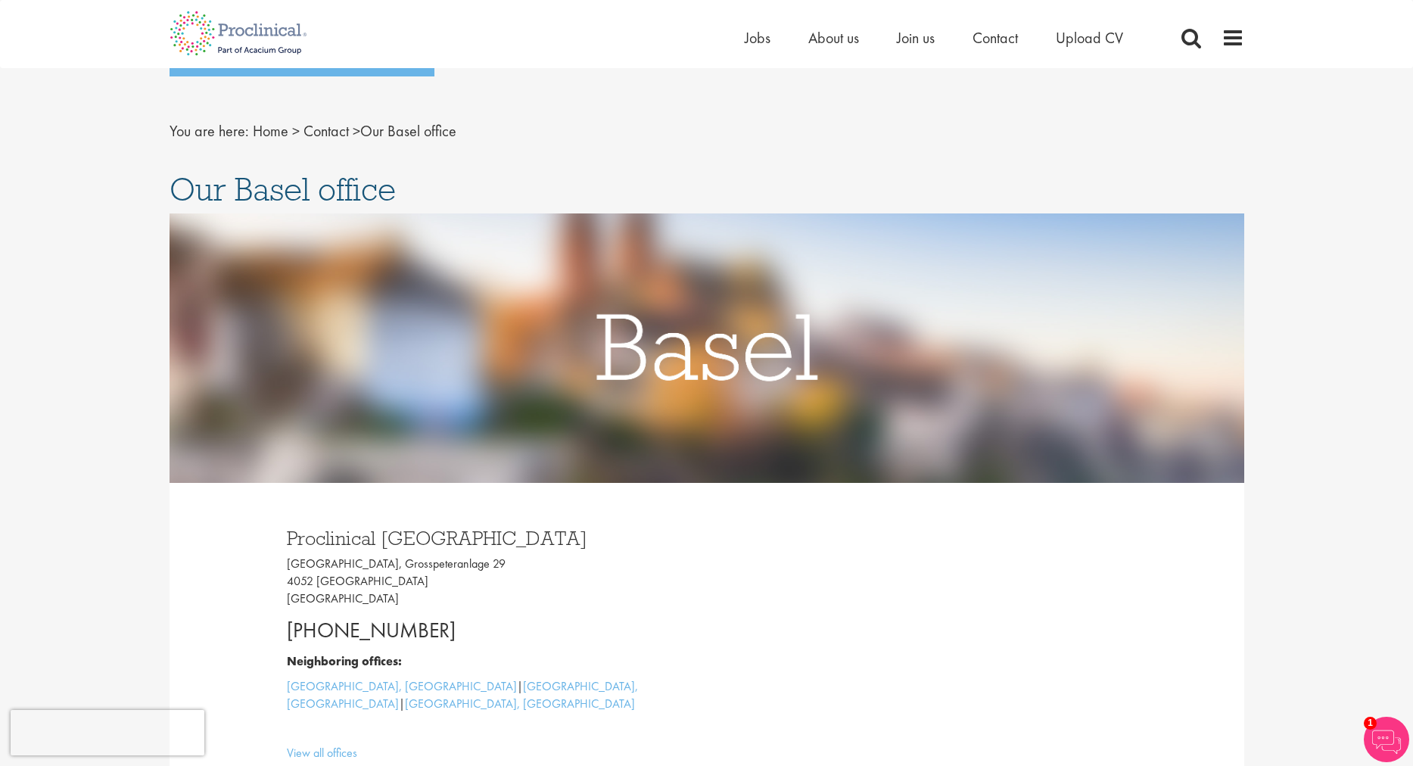
scroll to position [8, 0]
click at [924, 38] on span "Join us" at bounding box center [916, 38] width 38 height 20
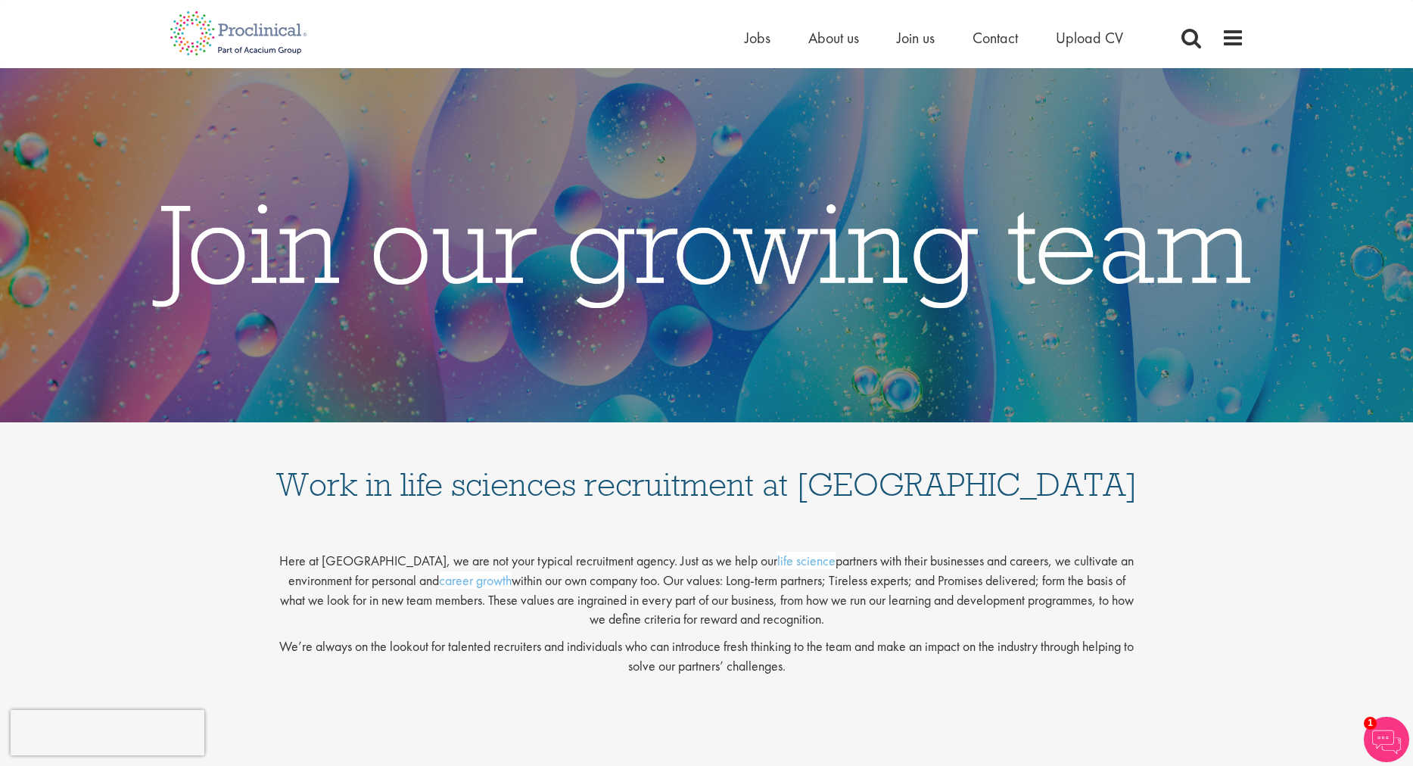
click at [1163, 488] on div "Work in life sciences recruitment at [GEOGRAPHIC_DATA]" at bounding box center [706, 465] width 1413 height 86
click at [1184, 499] on div "Work in life sciences recruitment at [GEOGRAPHIC_DATA]" at bounding box center [706, 465] width 1413 height 86
click at [1262, 468] on div "Work in life sciences recruitment at [GEOGRAPHIC_DATA]" at bounding box center [706, 465] width 1413 height 86
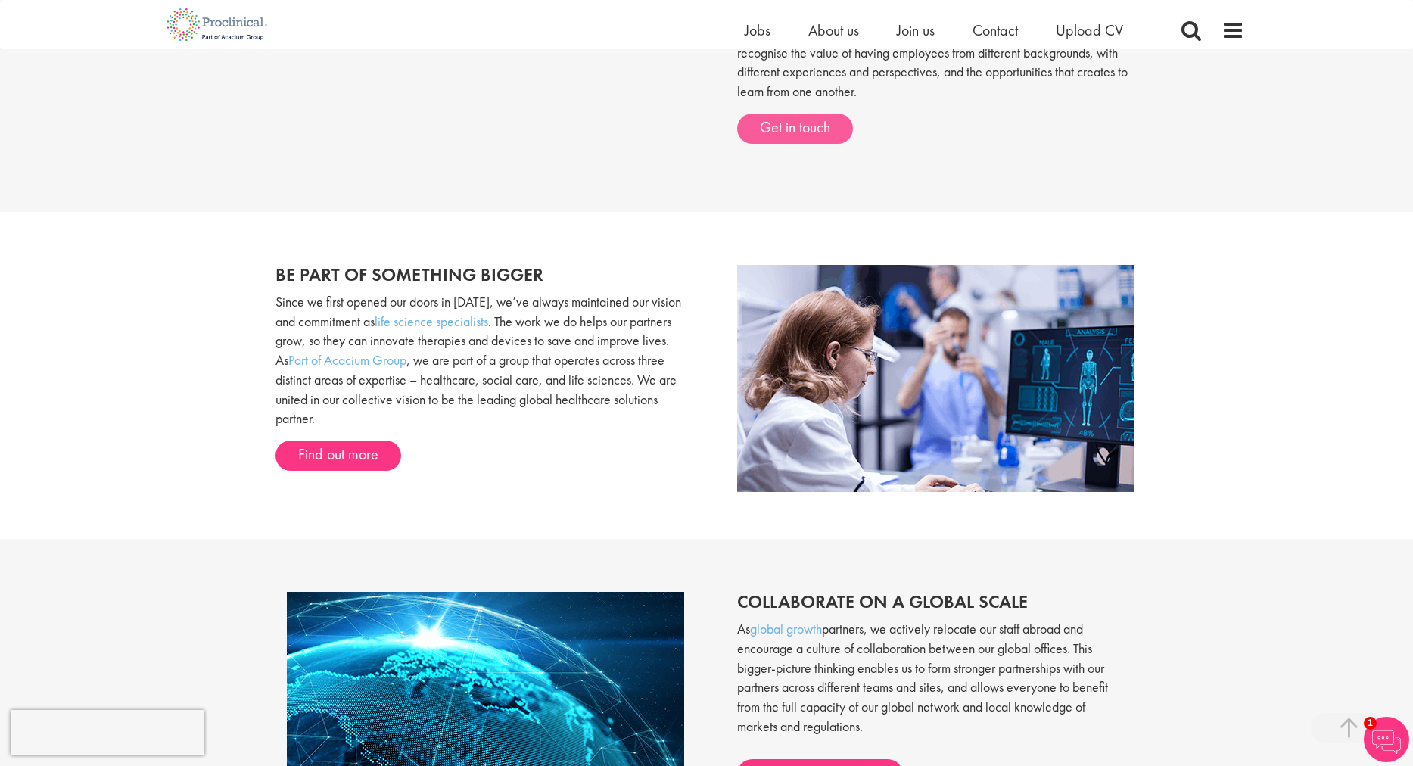
scroll to position [820, 0]
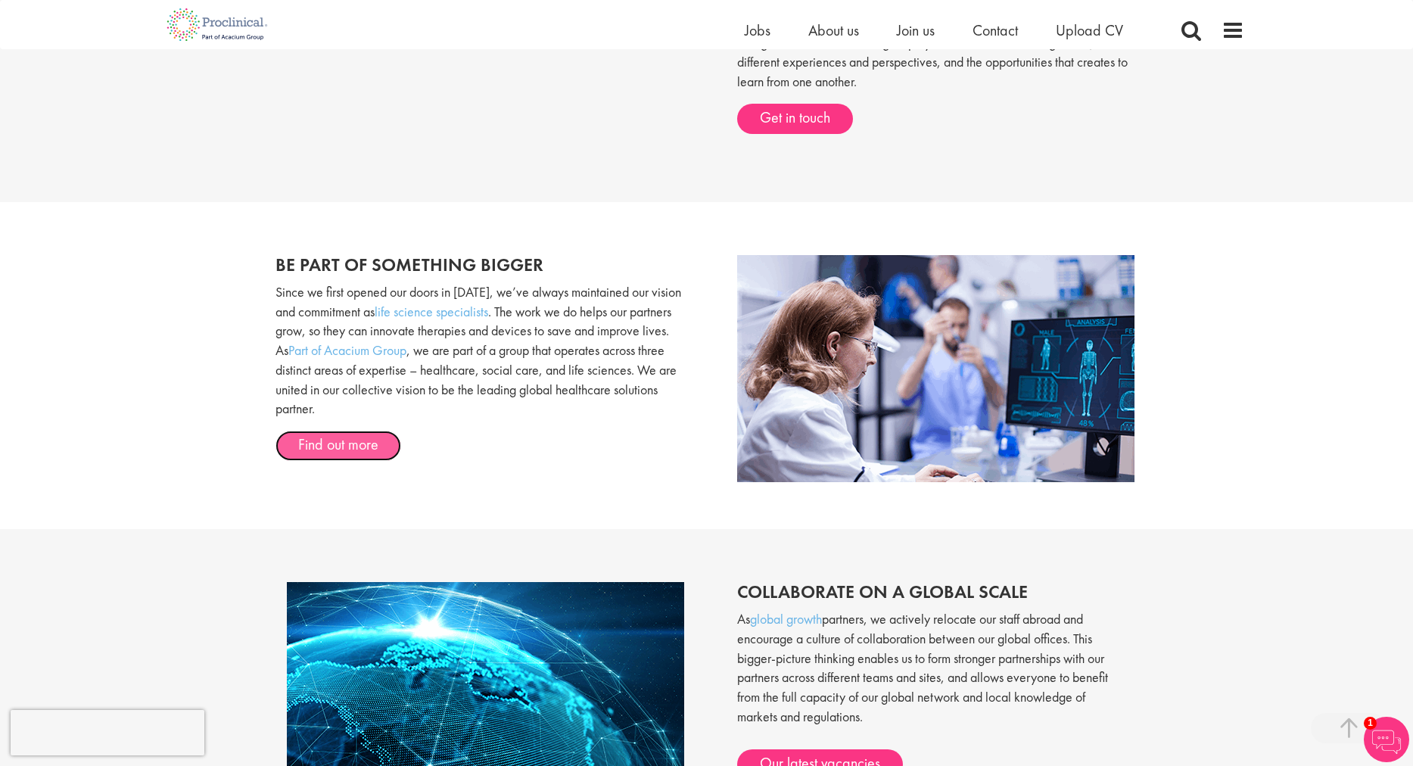
click at [376, 434] on link "Find out more" at bounding box center [338, 446] width 126 height 30
